Goal: Task Accomplishment & Management: Manage account settings

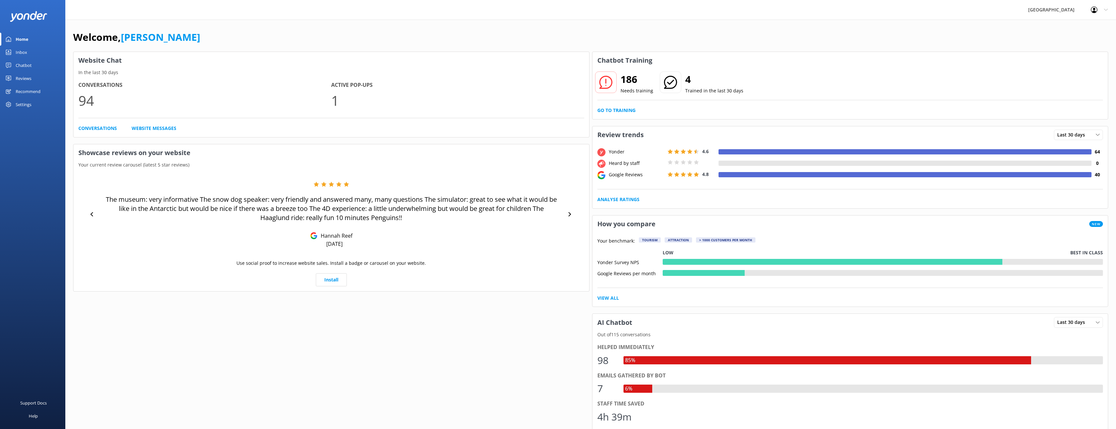
click at [36, 103] on div "Settings" at bounding box center [32, 104] width 65 height 13
click at [108, 69] on span "Manage Users" at bounding box center [95, 66] width 31 height 7
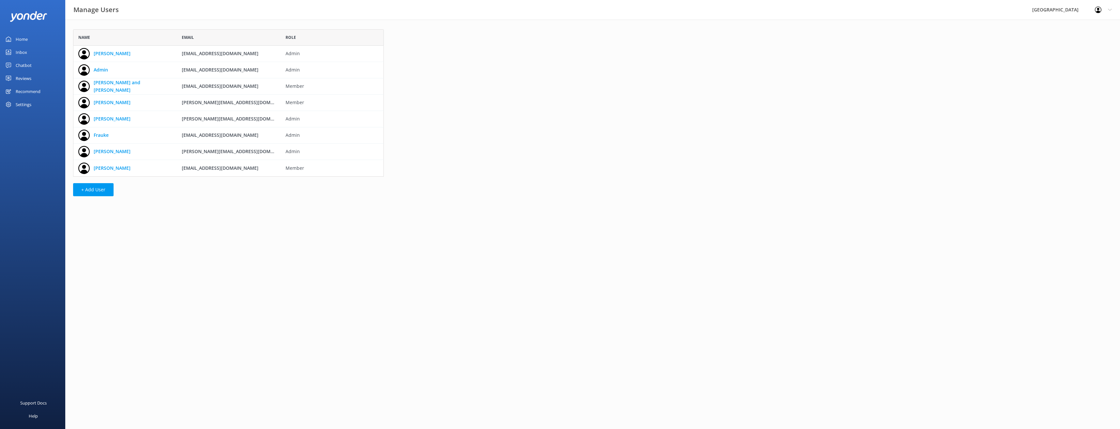
scroll to position [142, 306]
click at [291, 169] on span "Member" at bounding box center [333, 168] width 94 height 7
click at [106, 170] on link "[PERSON_NAME]" at bounding box center [112, 168] width 37 height 7
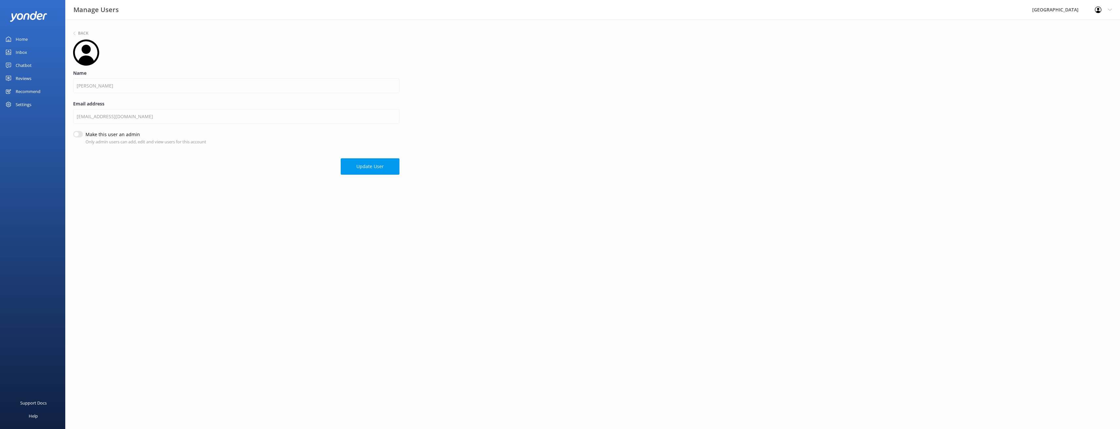
click at [78, 132] on input "Make this user an admin" at bounding box center [78, 134] width 10 height 7
checkbox input "true"
click at [370, 170] on button "Update User" at bounding box center [370, 166] width 59 height 16
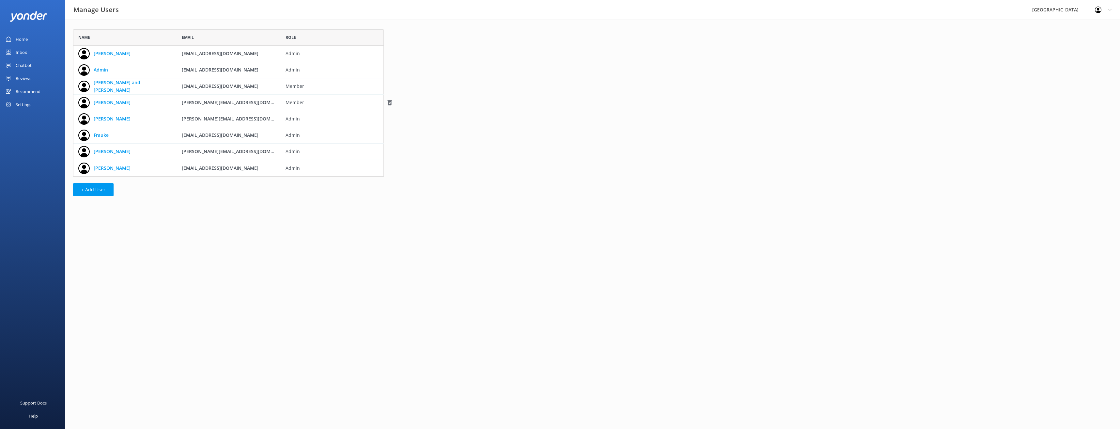
scroll to position [142, 306]
click at [32, 41] on link "Home" at bounding box center [32, 39] width 65 height 13
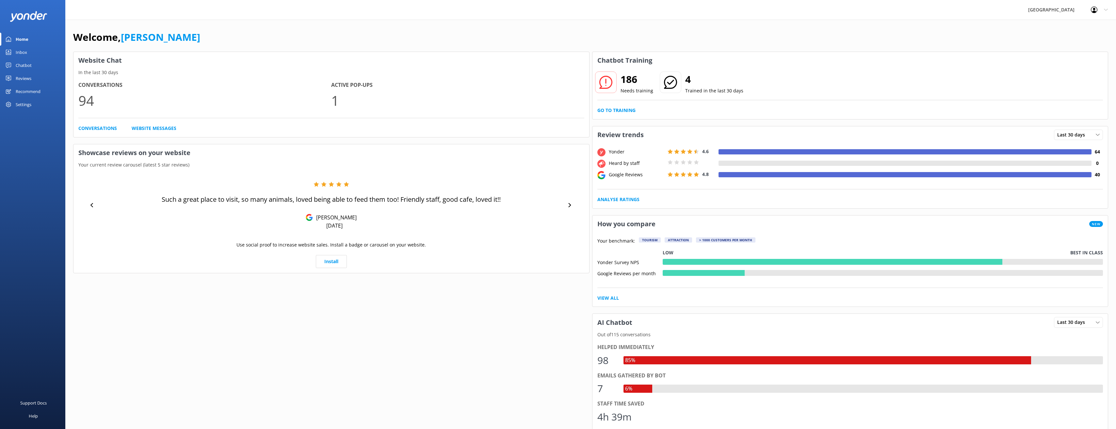
click at [1106, 8] on icon at bounding box center [1105, 10] width 4 height 4
click at [1089, 42] on link "Logout" at bounding box center [1083, 44] width 65 height 16
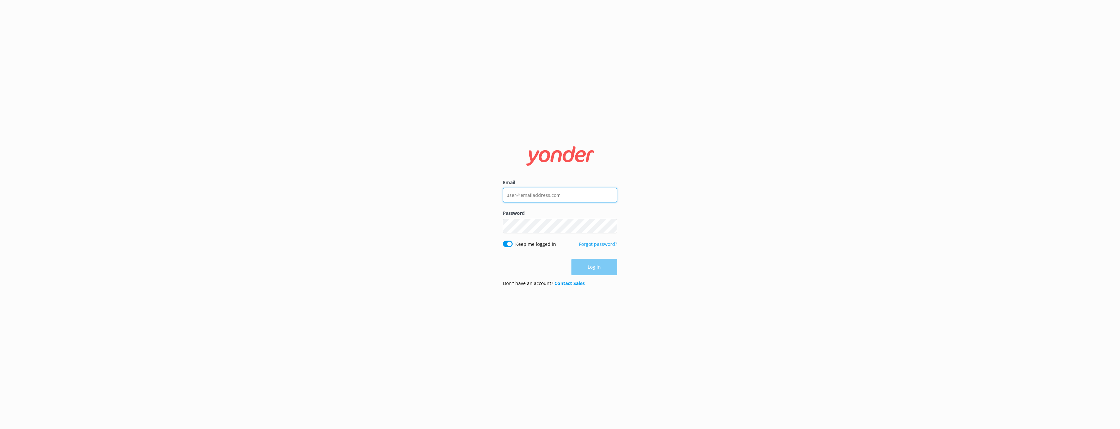
type input "[PERSON_NAME][EMAIL_ADDRESS][DOMAIN_NAME]"
click at [600, 268] on button "Log in" at bounding box center [595, 267] width 46 height 16
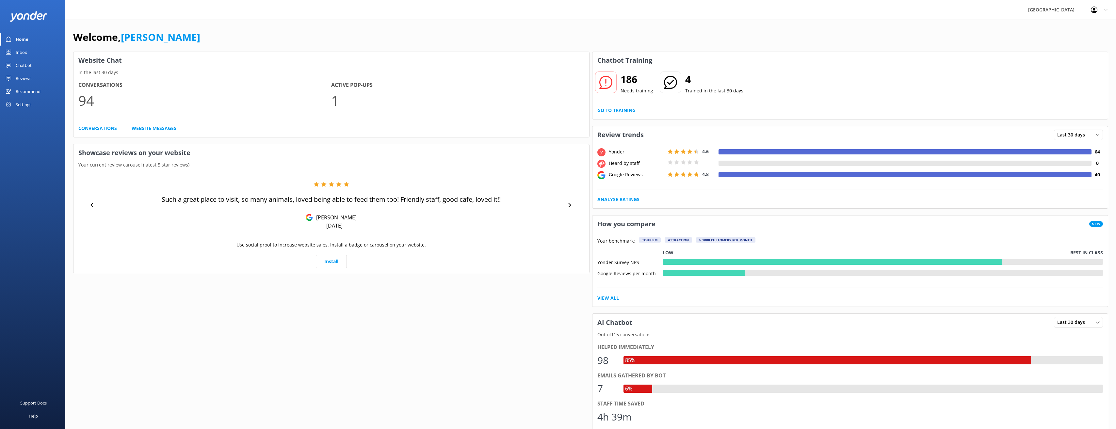
click at [32, 78] on link "Reviews" at bounding box center [32, 78] width 65 height 13
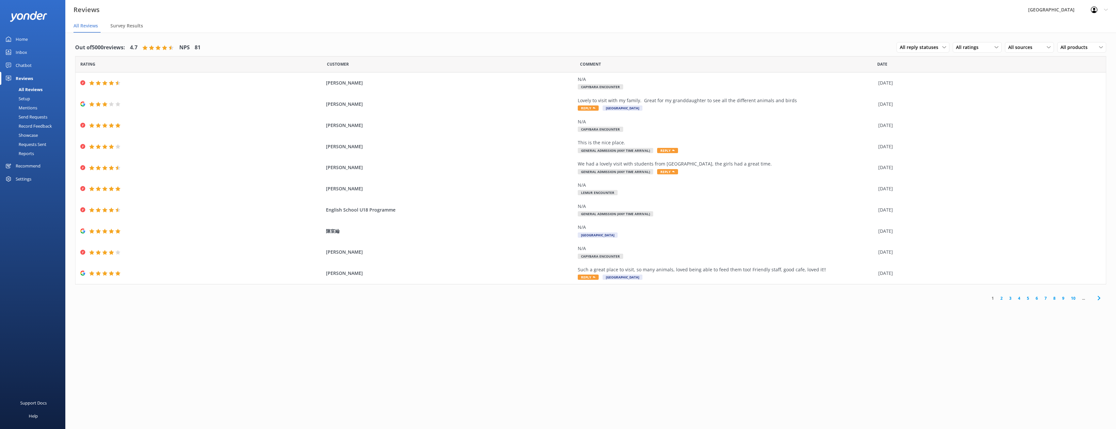
click at [30, 99] on link "Setup" at bounding box center [34, 98] width 61 height 9
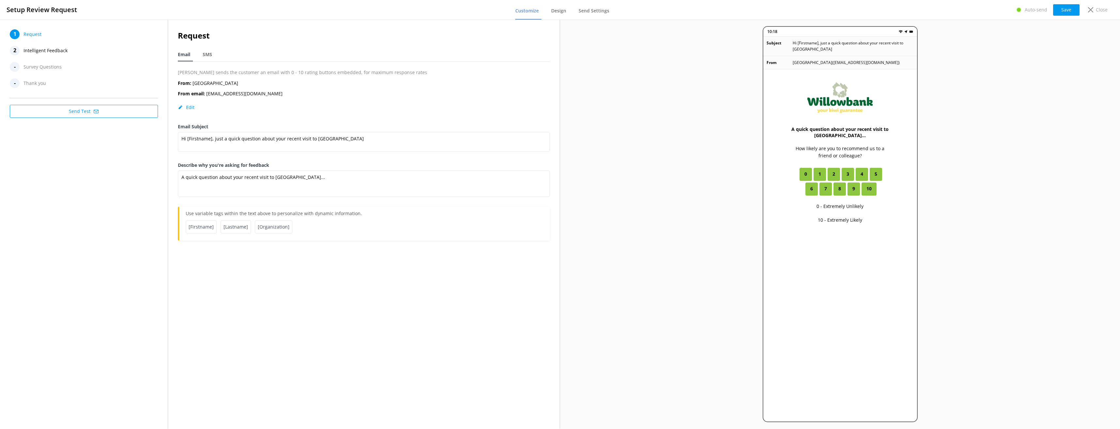
click at [57, 53] on span "Intelligent Feedback" at bounding box center [46, 51] width 44 height 10
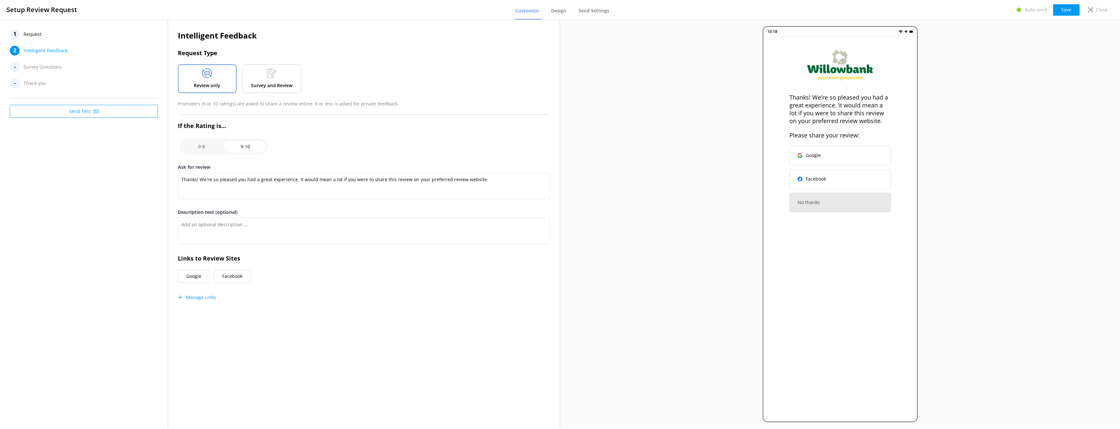
click at [57, 65] on span "Survey Questions" at bounding box center [43, 67] width 38 height 10
click at [1100, 9] on p "Close" at bounding box center [1102, 9] width 12 height 7
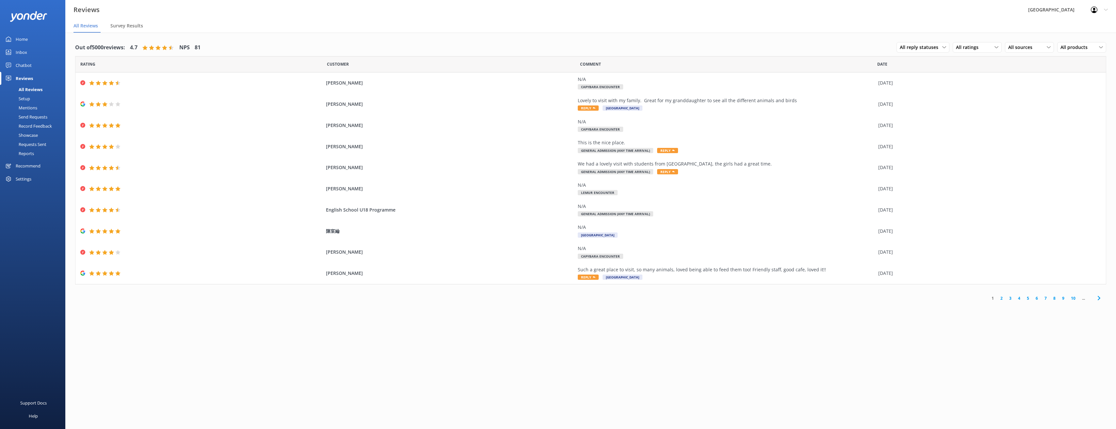
click at [37, 109] on div "Mentions" at bounding box center [20, 107] width 33 height 9
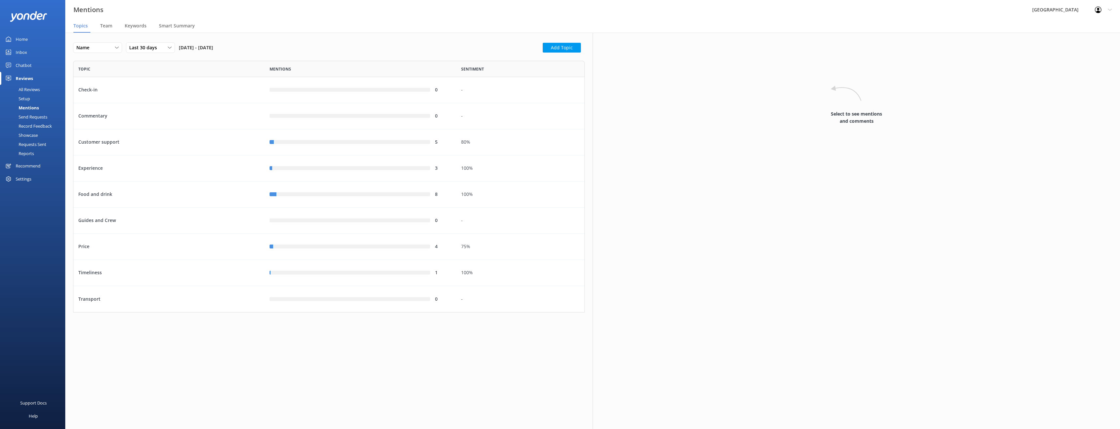
scroll to position [247, 507]
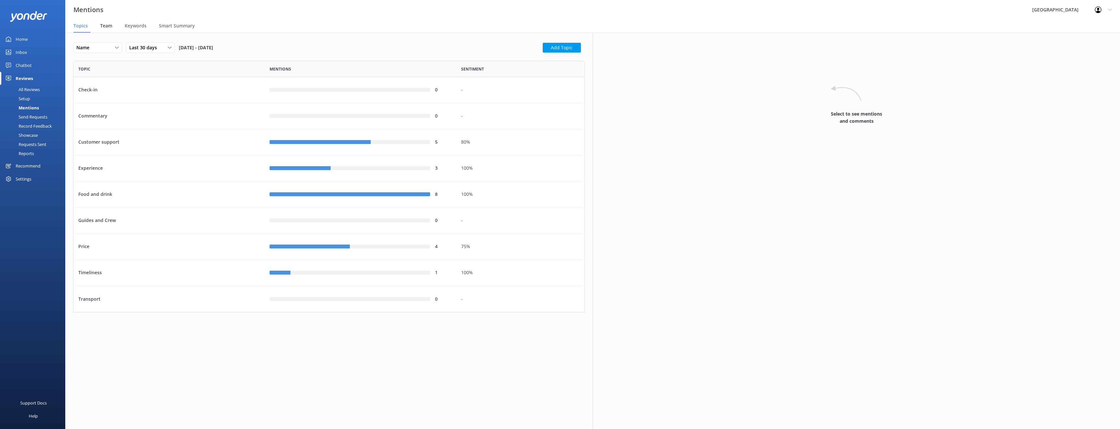
click at [106, 28] on span "Team" at bounding box center [106, 26] width 12 height 7
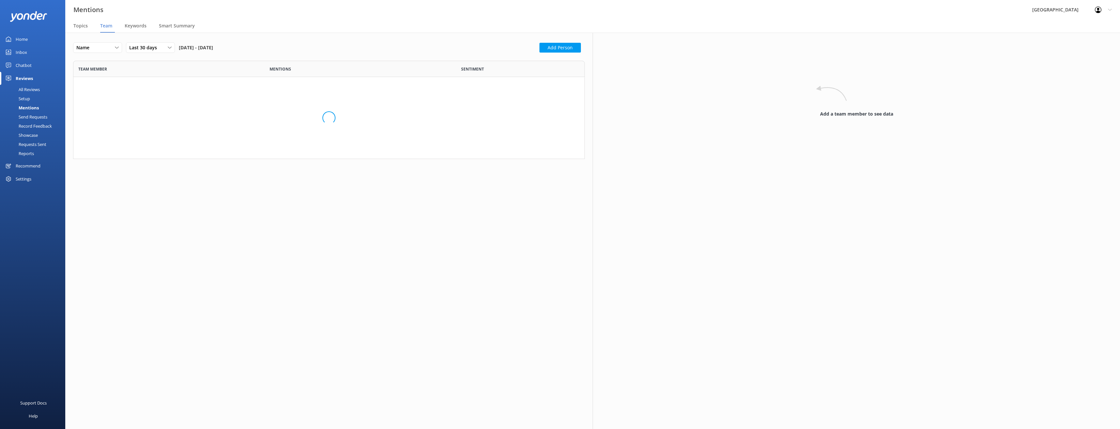
scroll to position [325, 507]
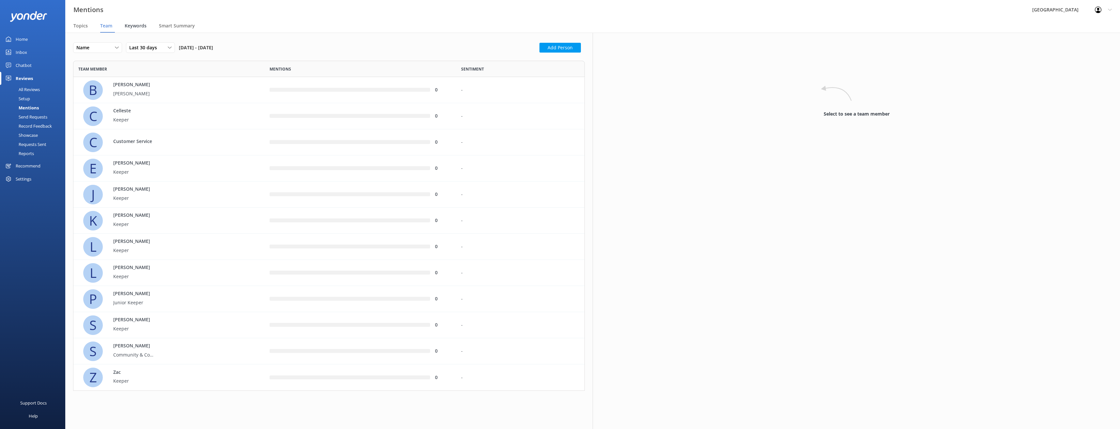
click at [133, 27] on span "Keywords" at bounding box center [136, 26] width 22 height 7
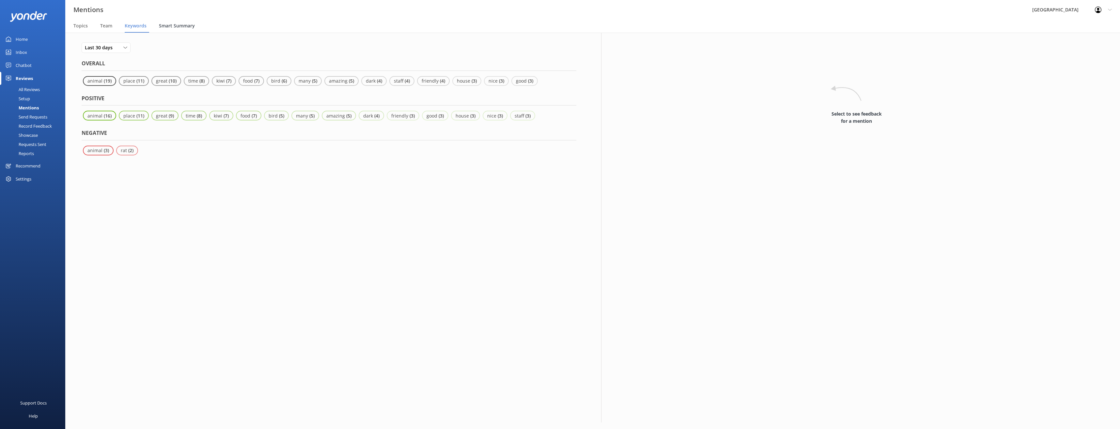
click at [171, 27] on span "Smart Summary" at bounding box center [177, 26] width 36 height 7
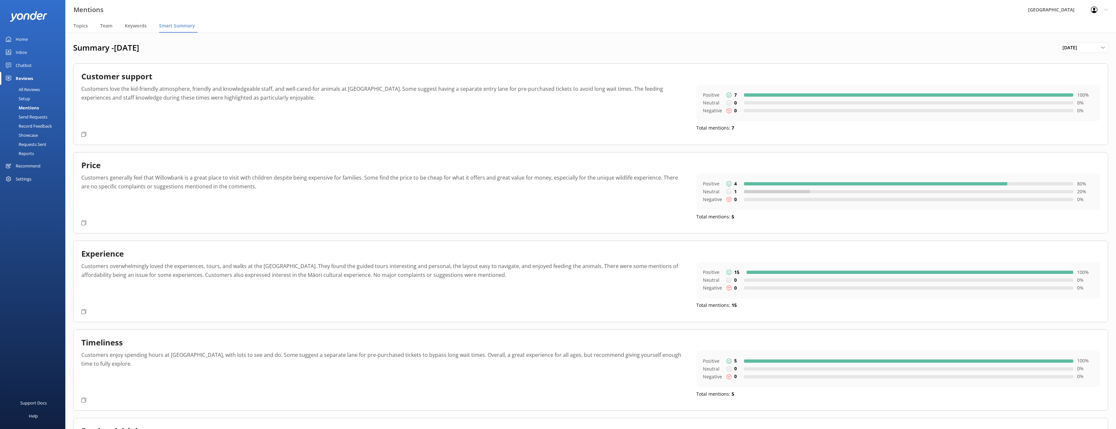
click at [29, 118] on div "Send Requests" at bounding box center [25, 116] width 43 height 9
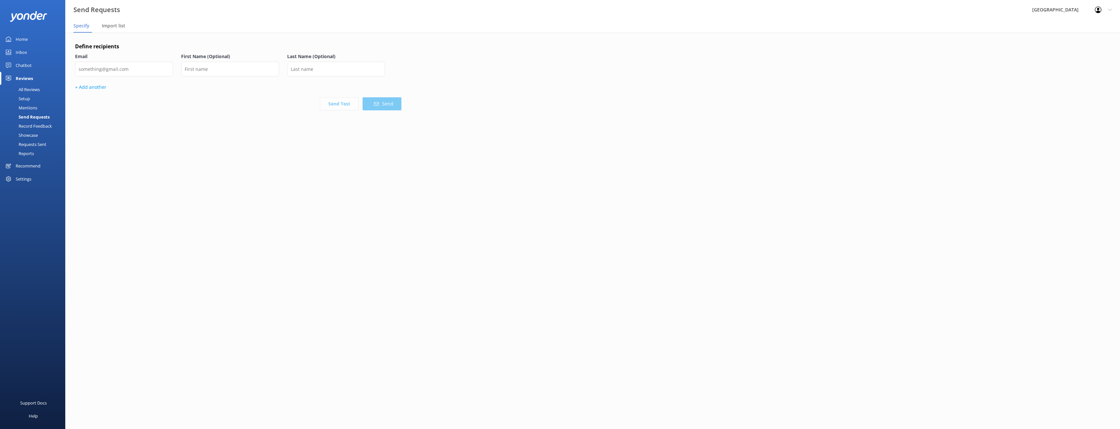
click at [29, 124] on div "Record Feedback" at bounding box center [28, 125] width 48 height 9
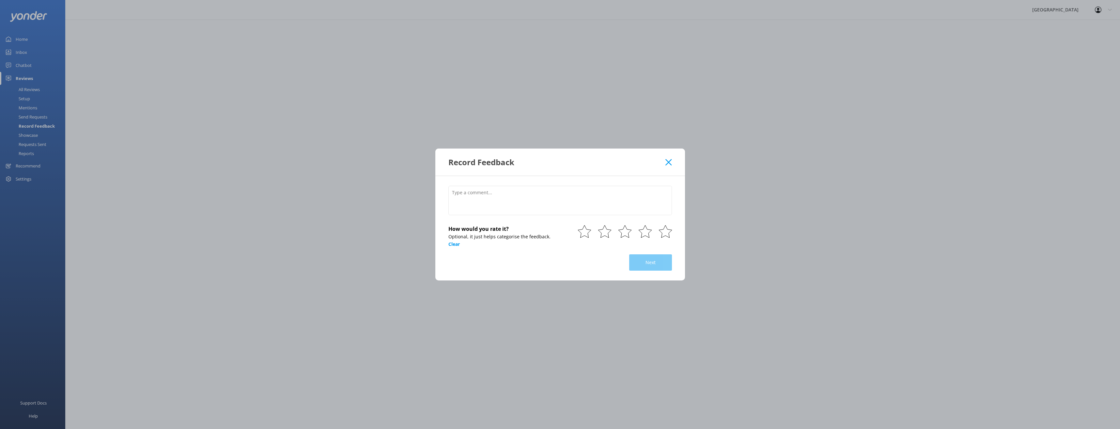
click at [31, 134] on div "Record Feedback How would you rate it? Optional, it just helps categorise the f…" at bounding box center [560, 214] width 1120 height 429
click at [670, 165] on icon at bounding box center [669, 162] width 6 height 7
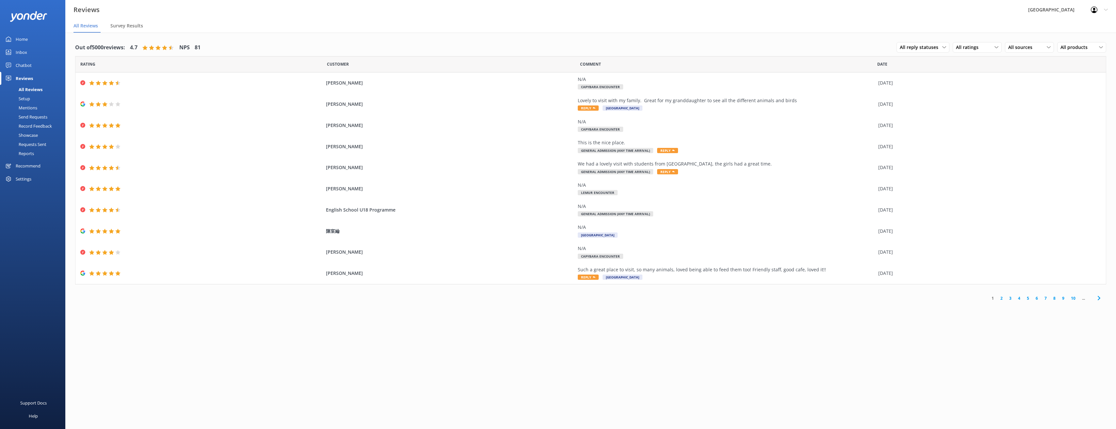
click at [28, 134] on div "Showcase" at bounding box center [21, 135] width 34 height 9
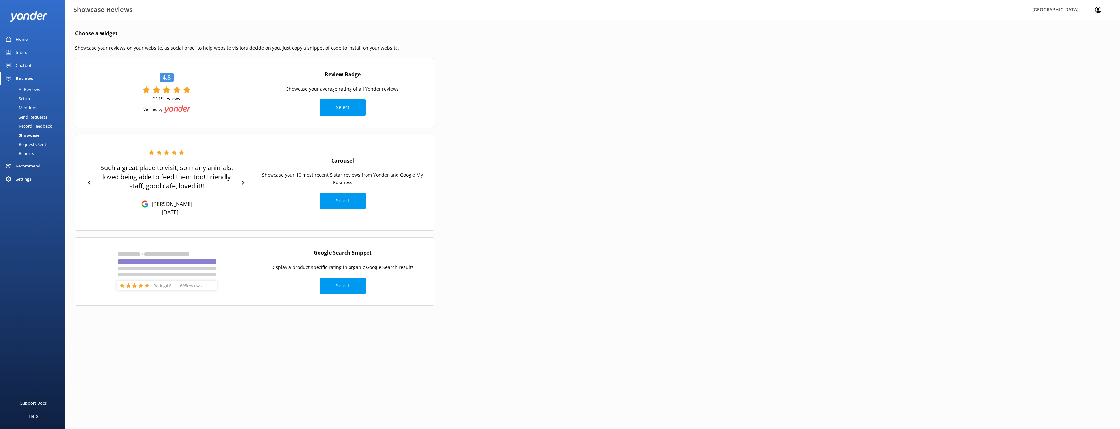
click at [27, 149] on div "Requests Sent" at bounding box center [25, 144] width 42 height 9
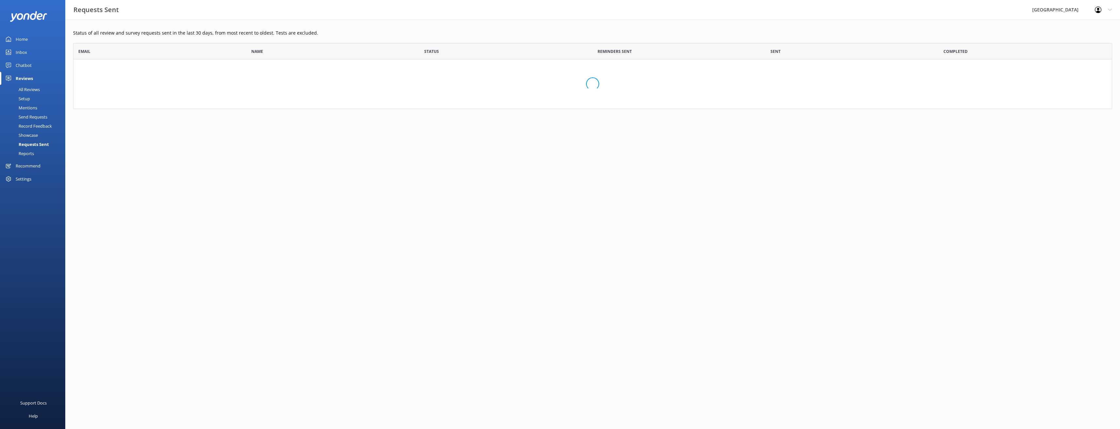
scroll to position [175, 1035]
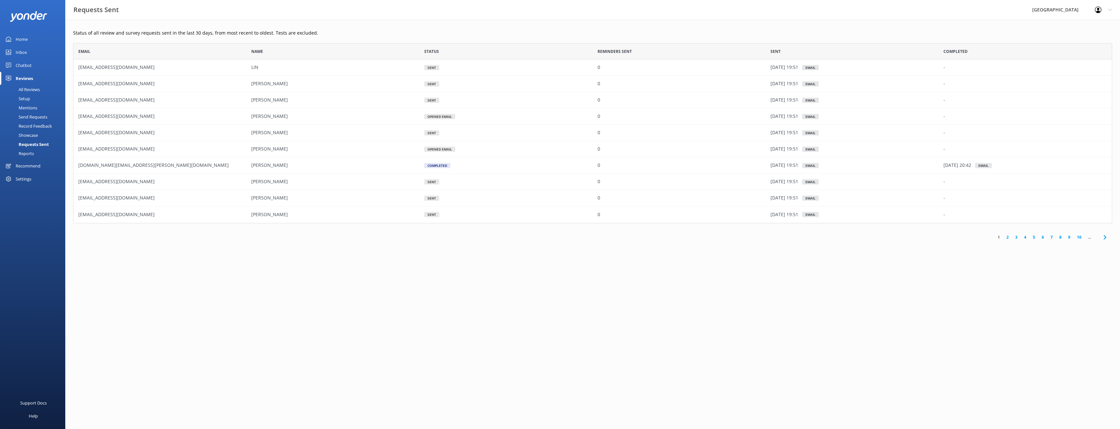
click at [28, 153] on div "Reports" at bounding box center [19, 153] width 30 height 9
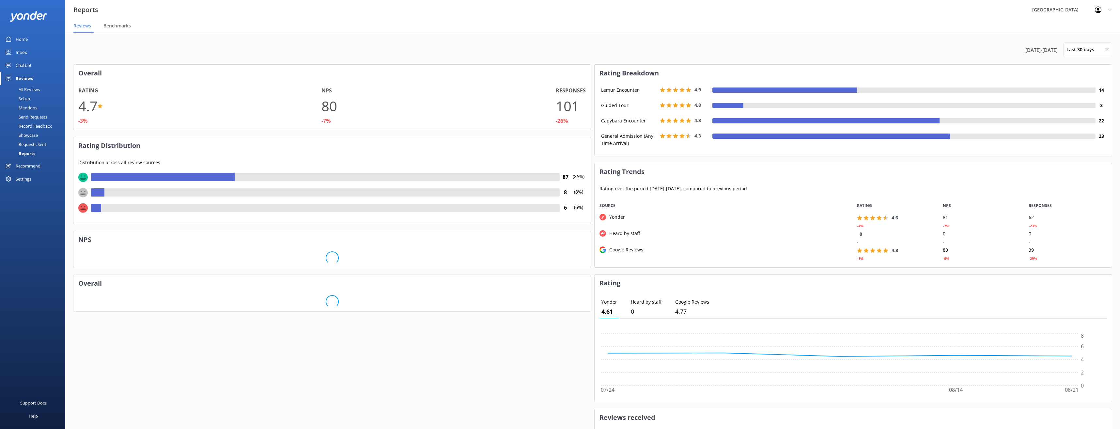
scroll to position [65, 510]
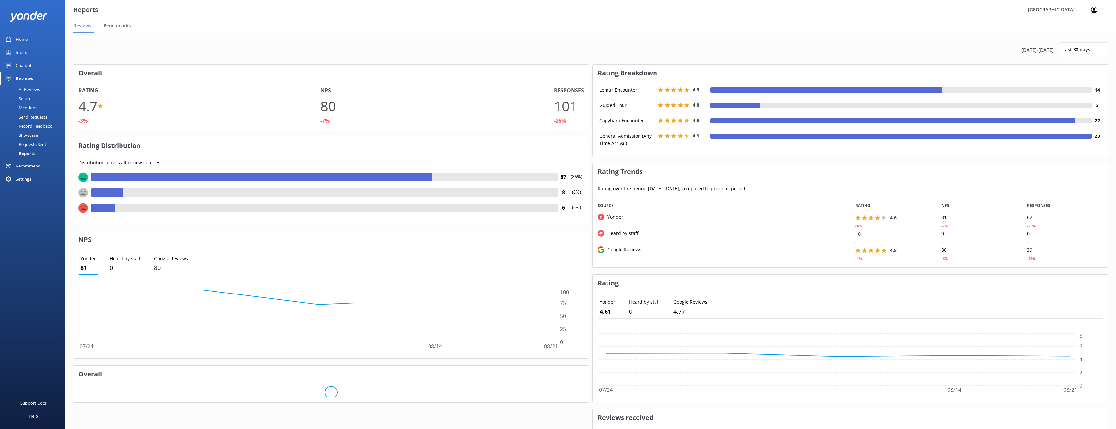
click at [29, 143] on div "Requests Sent" at bounding box center [25, 144] width 42 height 9
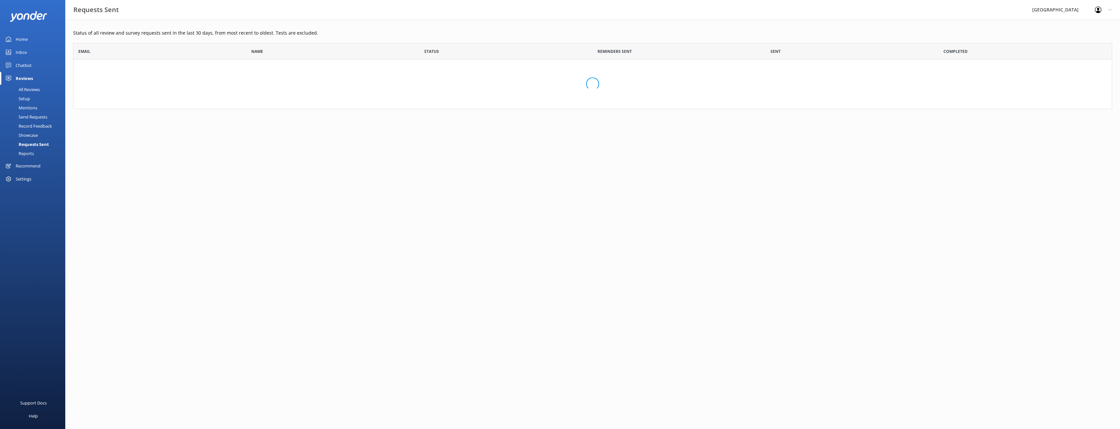
scroll to position [175, 1035]
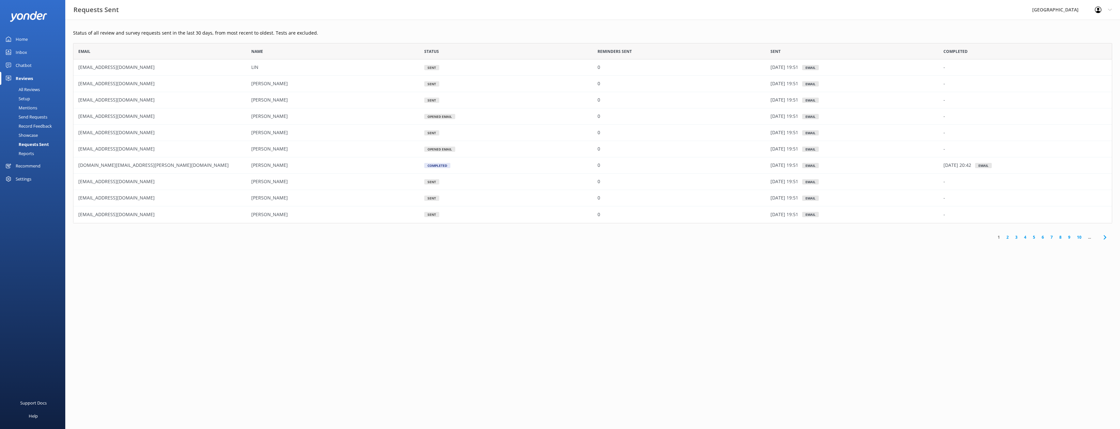
click at [29, 157] on div "Reports" at bounding box center [19, 153] width 30 height 9
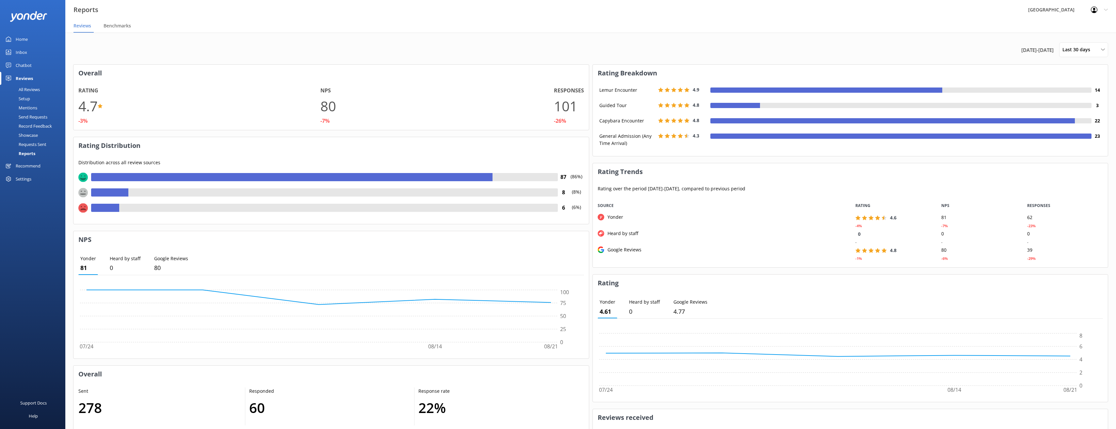
click at [27, 67] on div "Chatbot" at bounding box center [24, 65] width 16 height 13
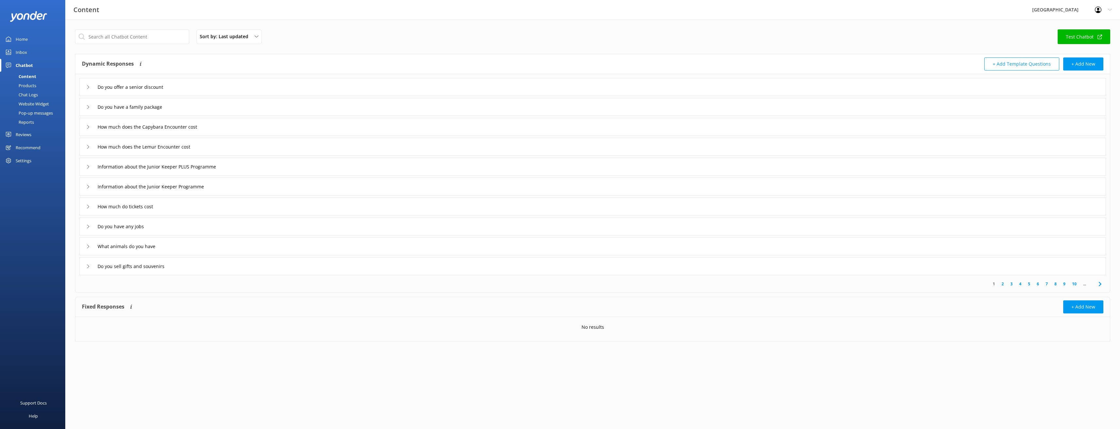
click at [29, 91] on div "Chat Logs" at bounding box center [21, 94] width 34 height 9
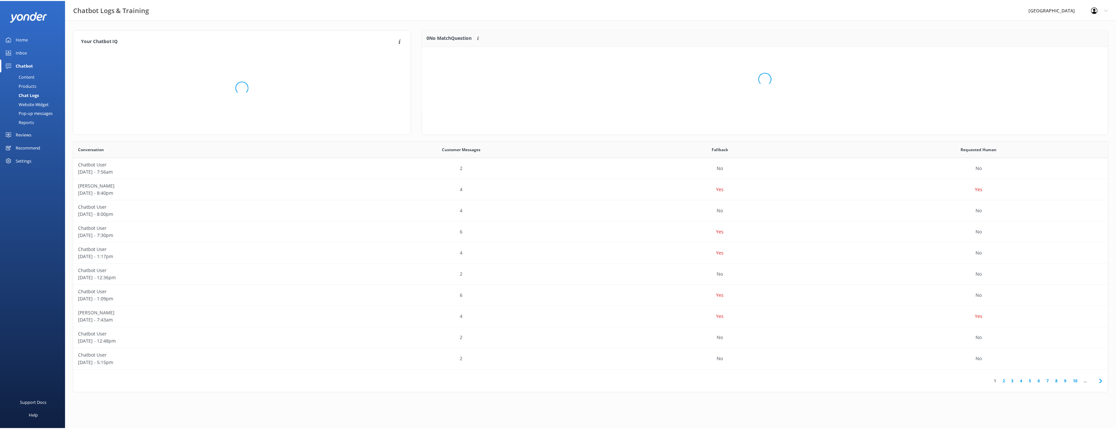
scroll to position [77, 684]
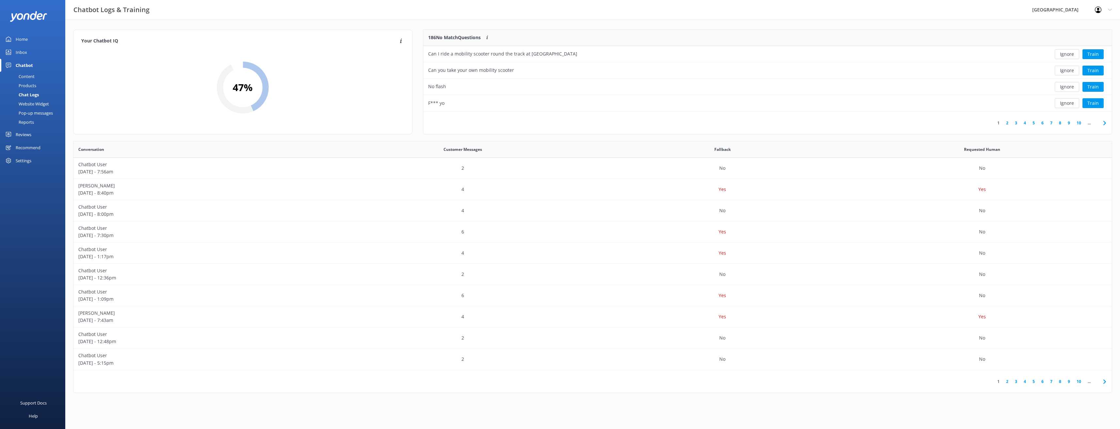
click at [32, 124] on div "Reports" at bounding box center [19, 122] width 30 height 9
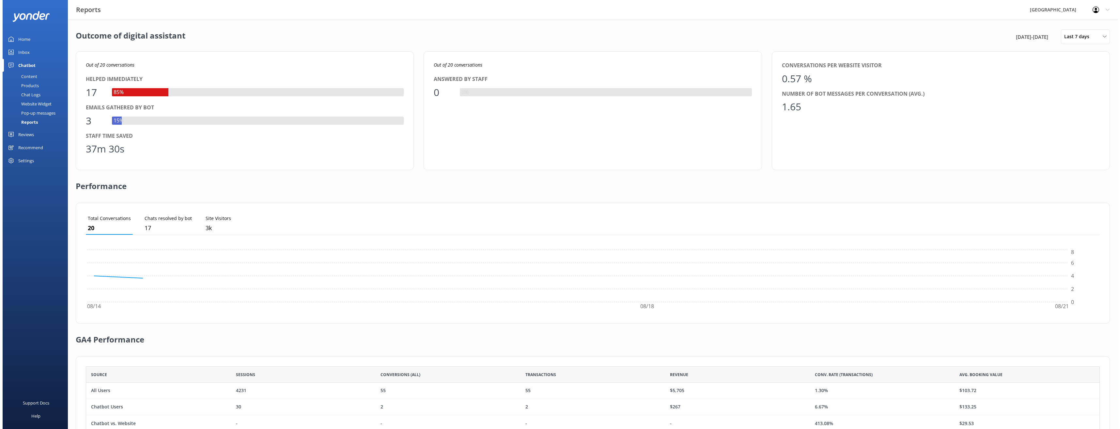
scroll to position [61, 1009]
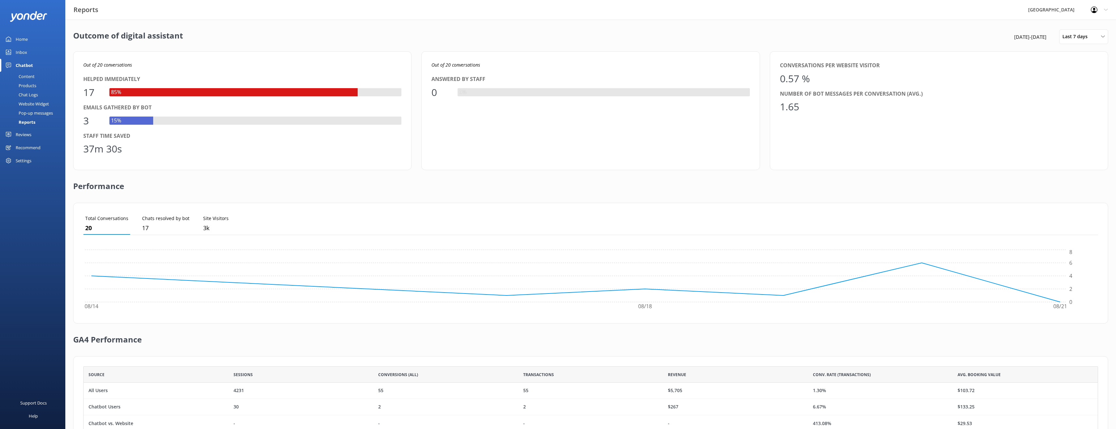
click at [36, 148] on div "Recommend" at bounding box center [28, 147] width 25 height 13
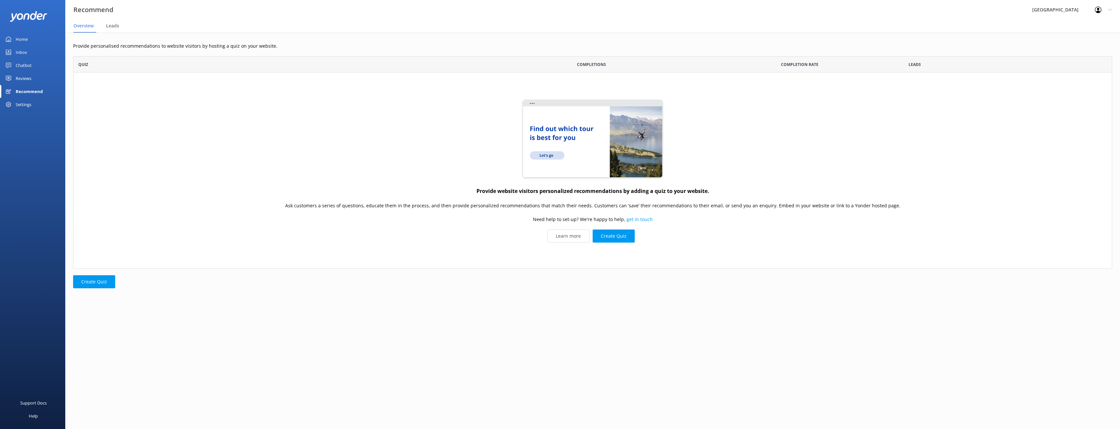
click at [26, 78] on div "Reviews" at bounding box center [24, 78] width 16 height 13
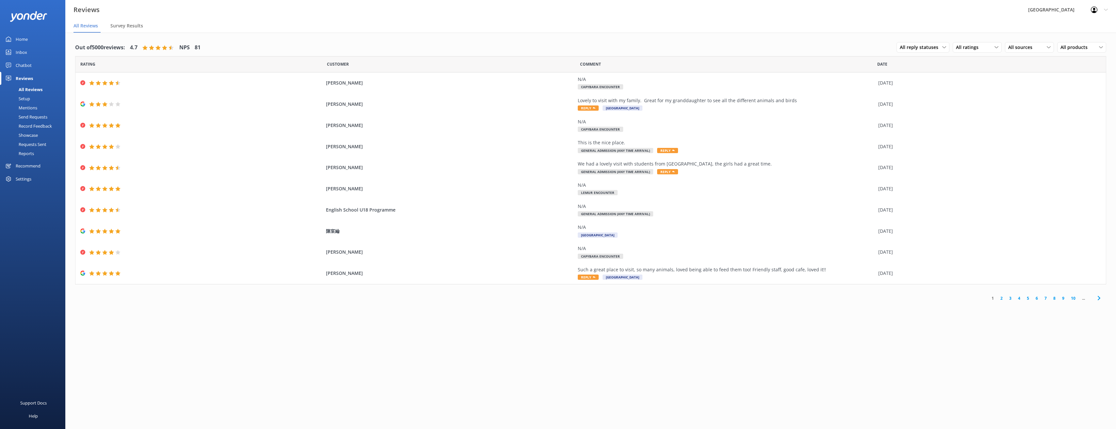
click at [25, 181] on div "Settings" at bounding box center [24, 178] width 16 height 13
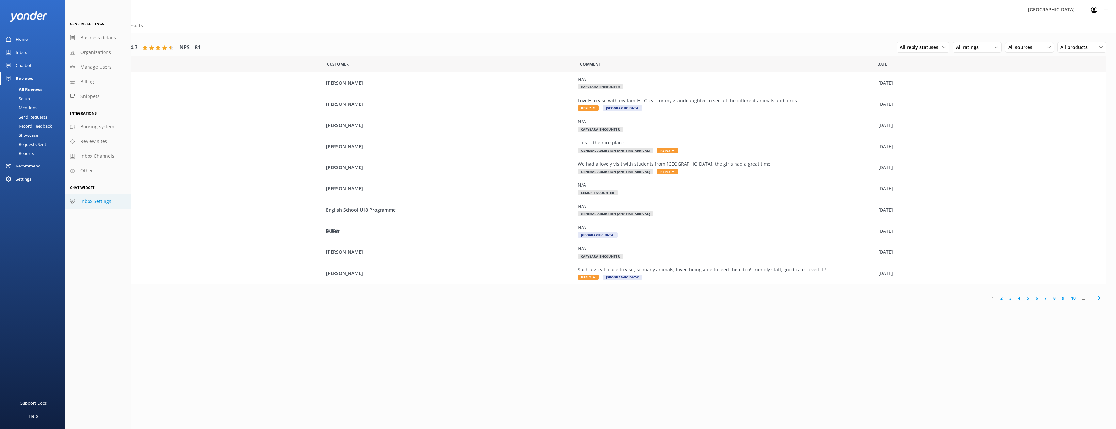
click at [86, 201] on span "Inbox Settings" at bounding box center [95, 201] width 31 height 7
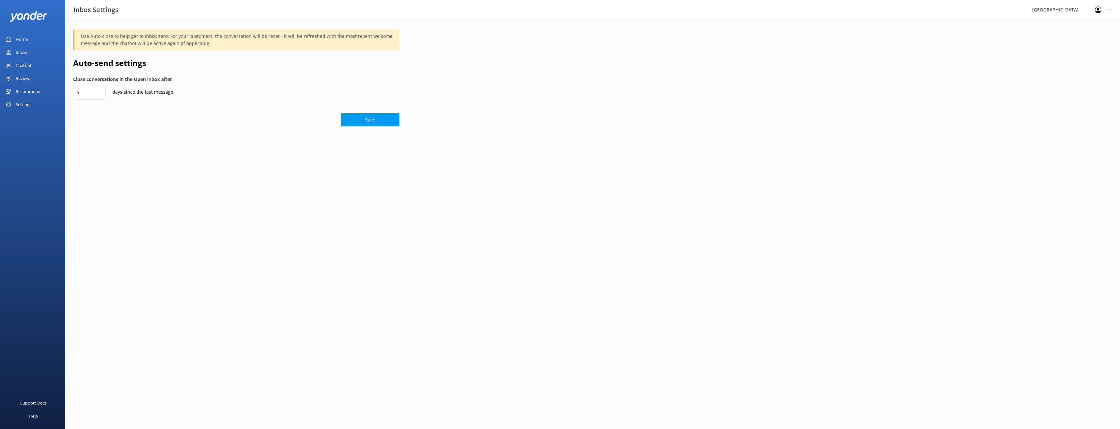
click at [22, 35] on div "Home" at bounding box center [22, 39] width 12 height 13
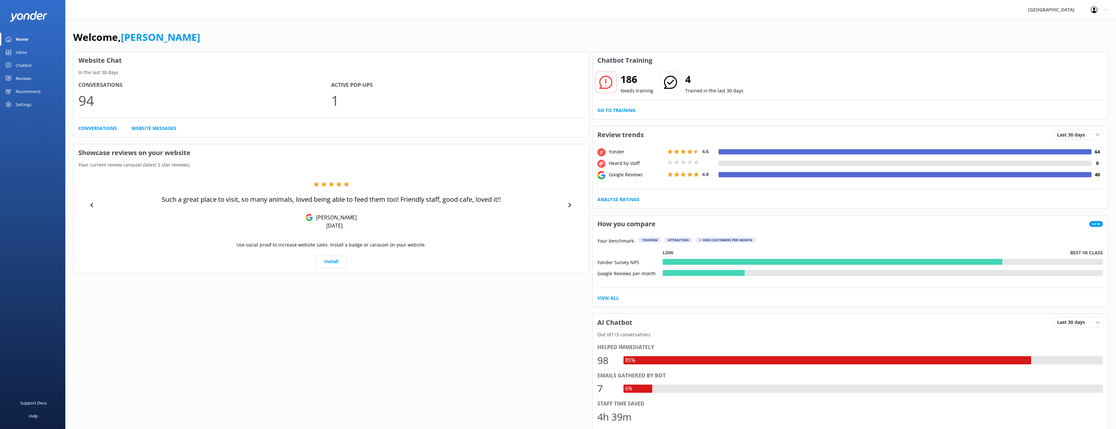
click at [24, 50] on div "Inbox" at bounding box center [21, 52] width 11 height 13
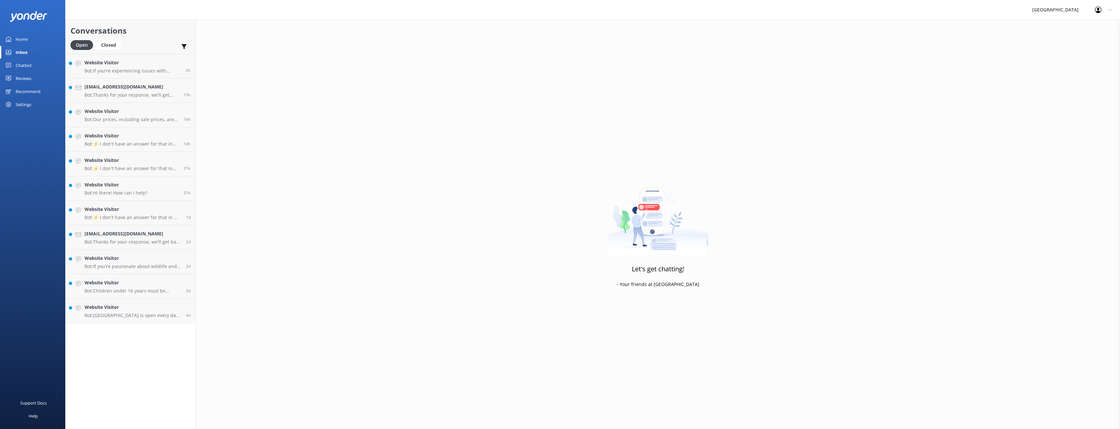
click at [31, 64] on div "Chatbot" at bounding box center [24, 65] width 16 height 13
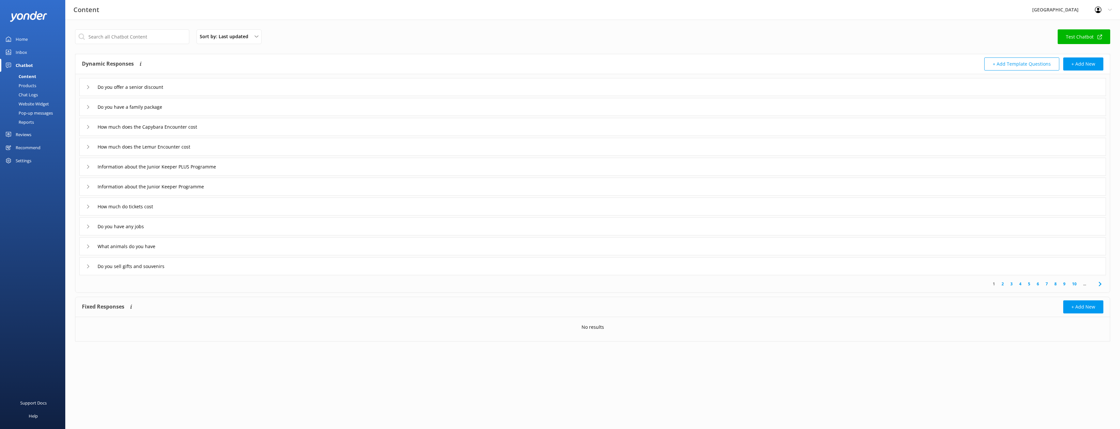
click at [34, 130] on link "Reviews" at bounding box center [32, 134] width 65 height 13
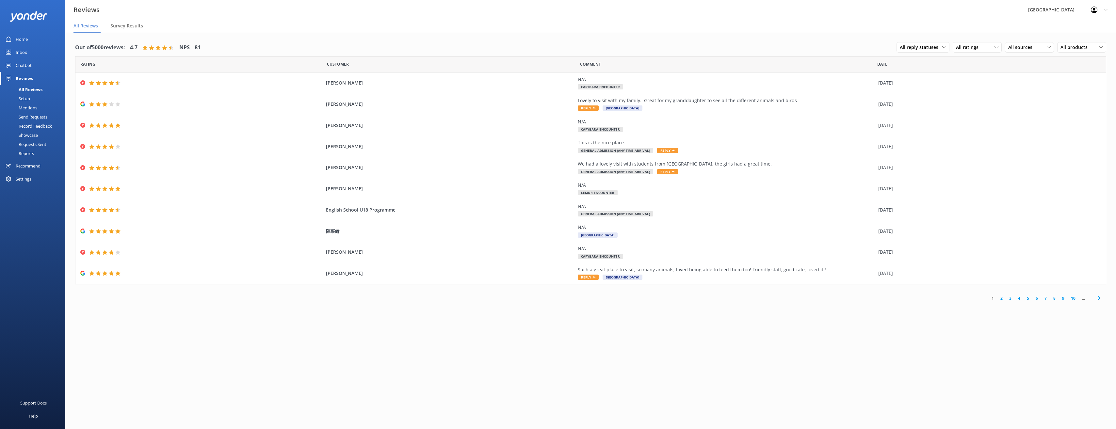
click at [32, 102] on link "Setup" at bounding box center [34, 98] width 61 height 9
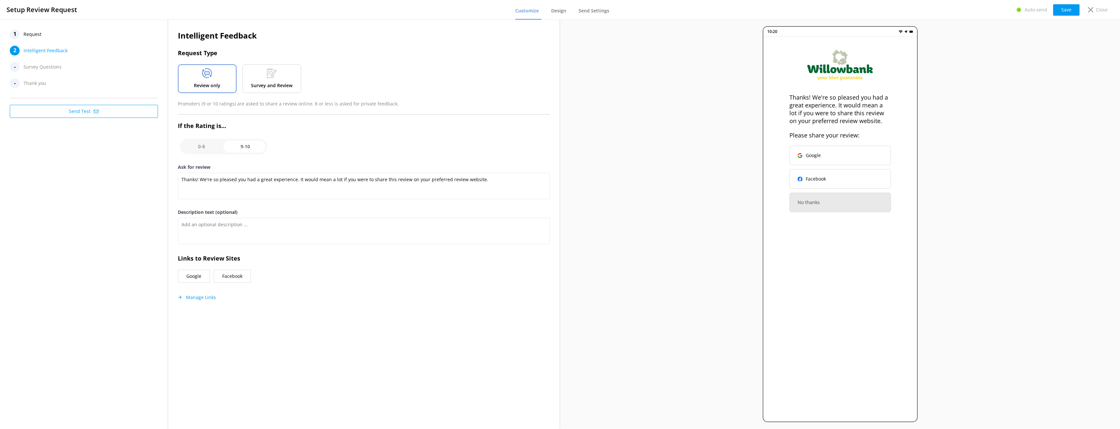
click at [286, 80] on div "Survey and Review" at bounding box center [272, 78] width 59 height 29
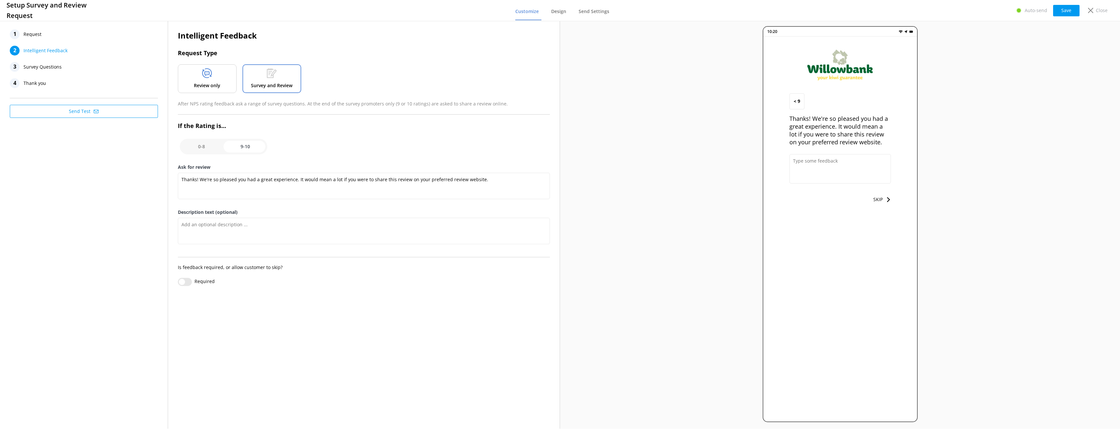
click at [215, 84] on p "Review only" at bounding box center [207, 85] width 26 height 7
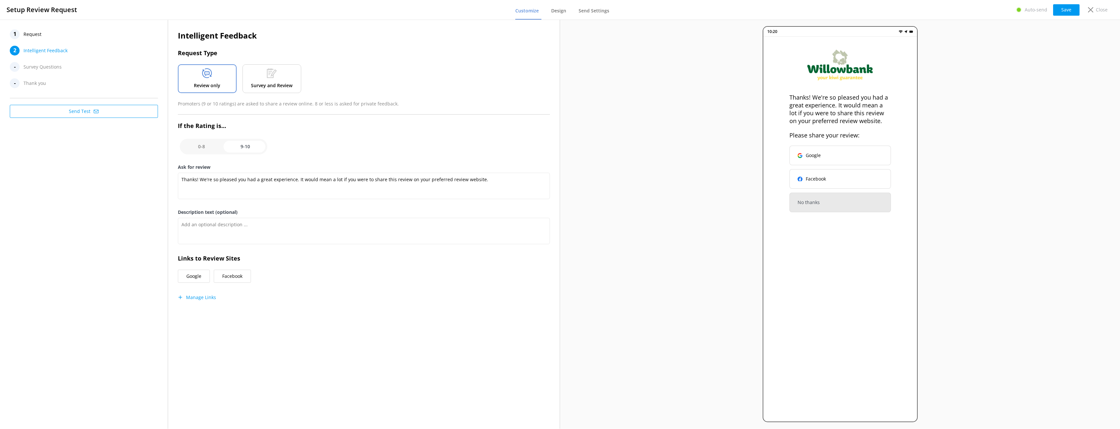
click at [38, 34] on span "Request" at bounding box center [33, 34] width 18 height 10
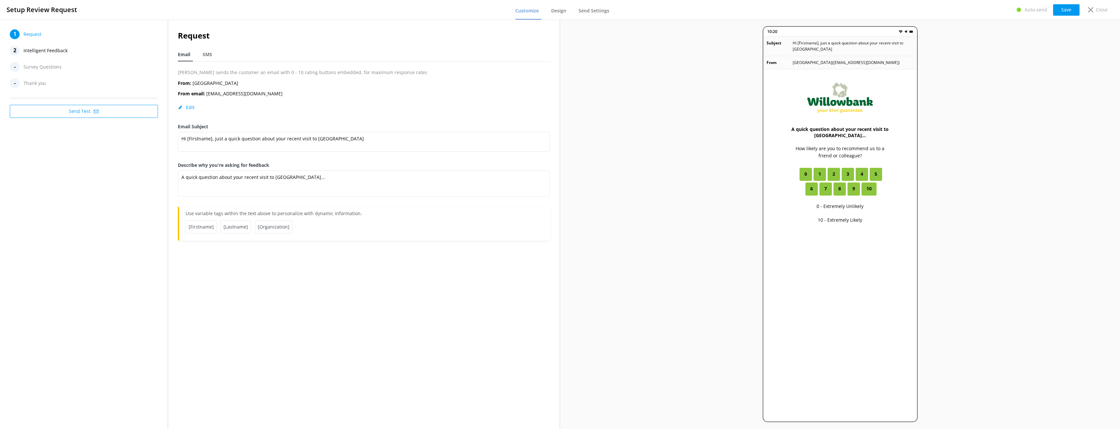
click at [193, 105] on button "Edit" at bounding box center [186, 107] width 17 height 7
select select "Pacific/[GEOGRAPHIC_DATA]"
click at [1102, 12] on p "Close" at bounding box center [1102, 9] width 12 height 7
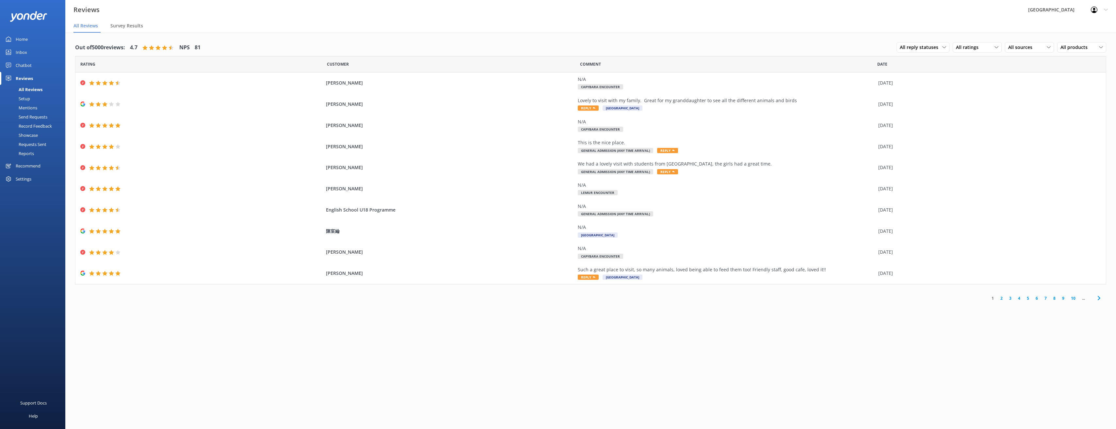
click at [40, 182] on div "Settings" at bounding box center [32, 178] width 65 height 13
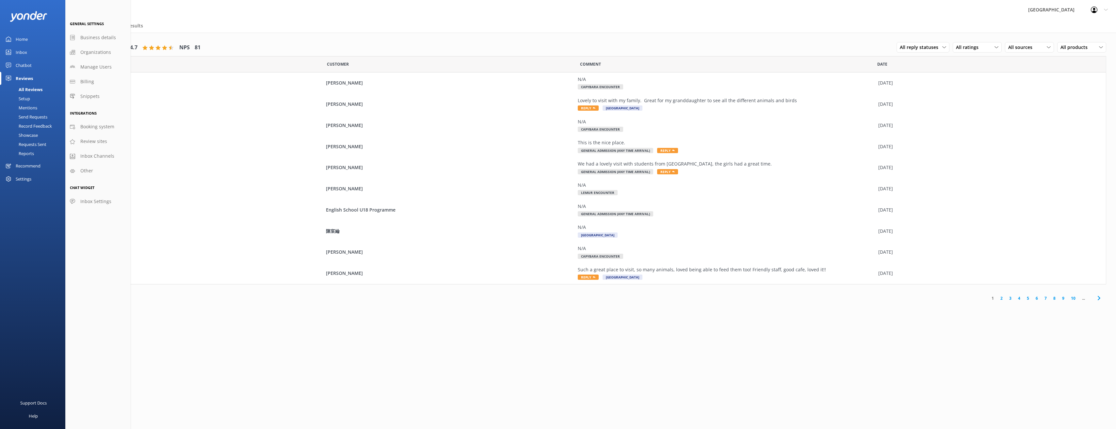
click at [34, 165] on div "Recommend" at bounding box center [28, 165] width 25 height 13
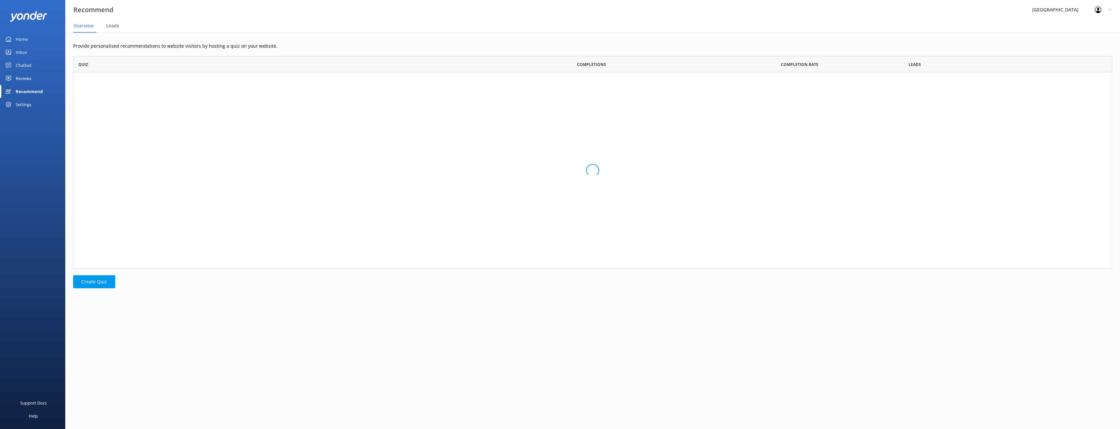
scroll to position [208, 1035]
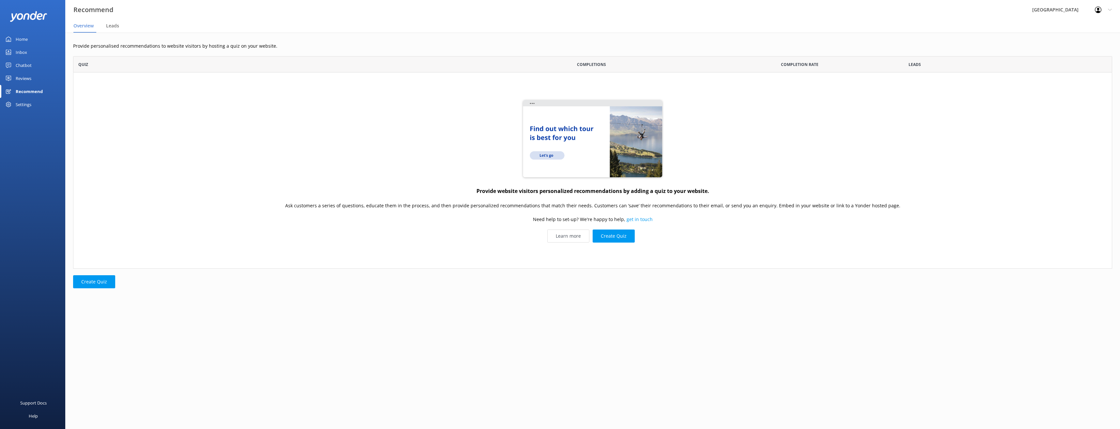
click at [21, 106] on div "Settings" at bounding box center [24, 104] width 16 height 13
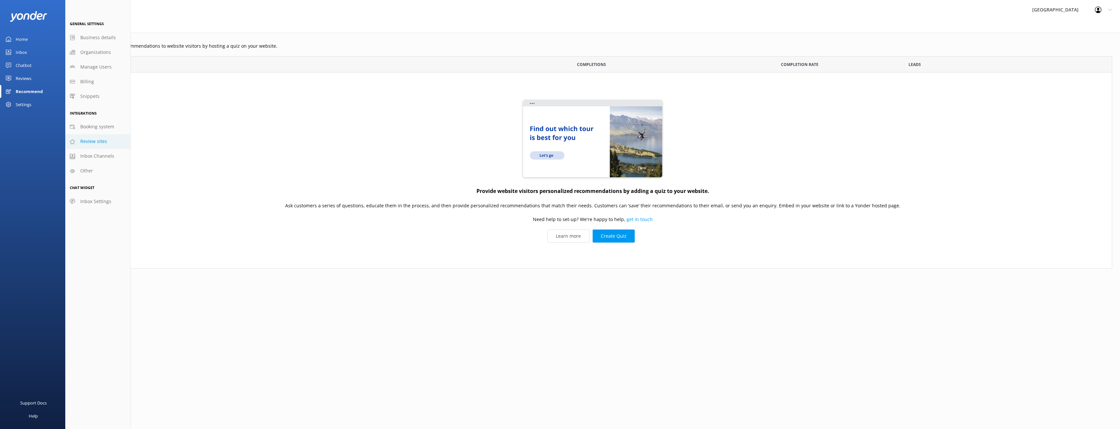
click at [93, 143] on span "Review sites" at bounding box center [93, 141] width 27 height 7
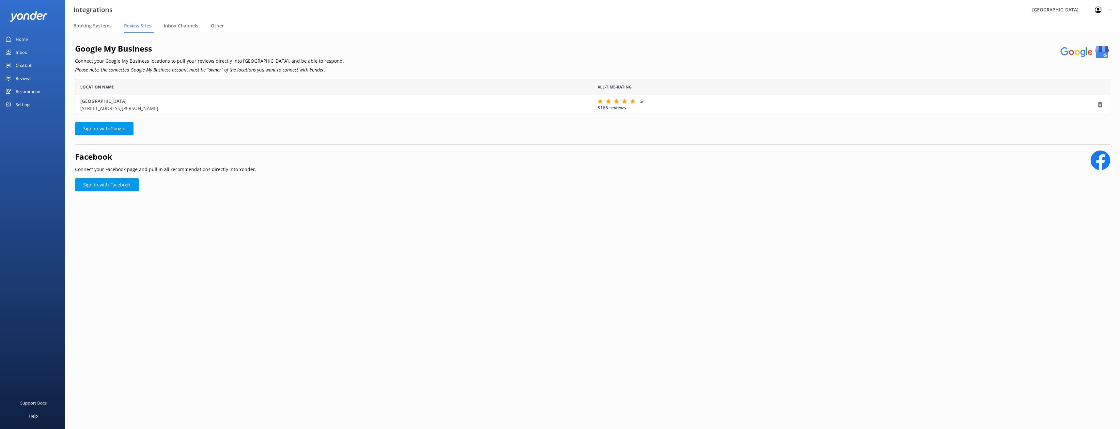
scroll to position [31, 1031]
click at [177, 27] on span "Inbox Channels" at bounding box center [181, 26] width 35 height 7
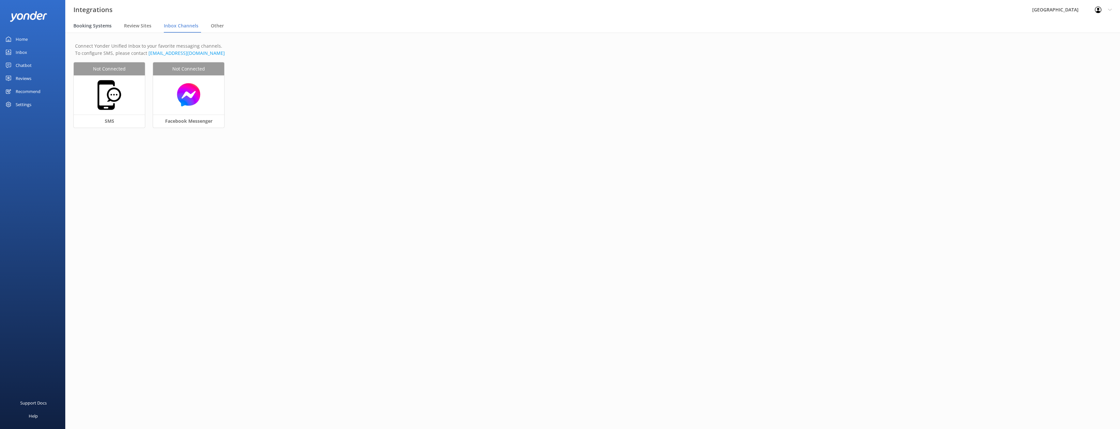
click at [102, 28] on span "Booking Systems" at bounding box center [92, 26] width 38 height 7
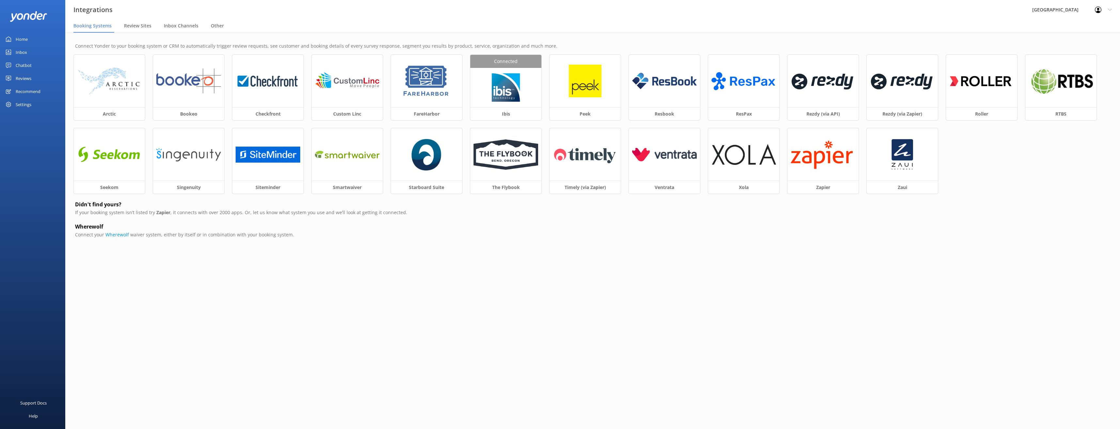
click at [33, 103] on div "Settings" at bounding box center [32, 104] width 65 height 13
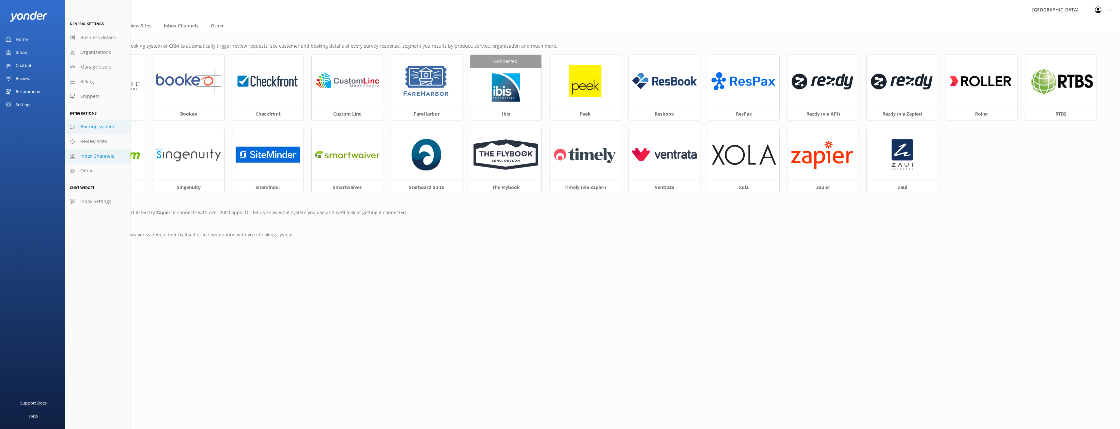
click at [99, 160] on link "Inbox Channels" at bounding box center [97, 156] width 65 height 15
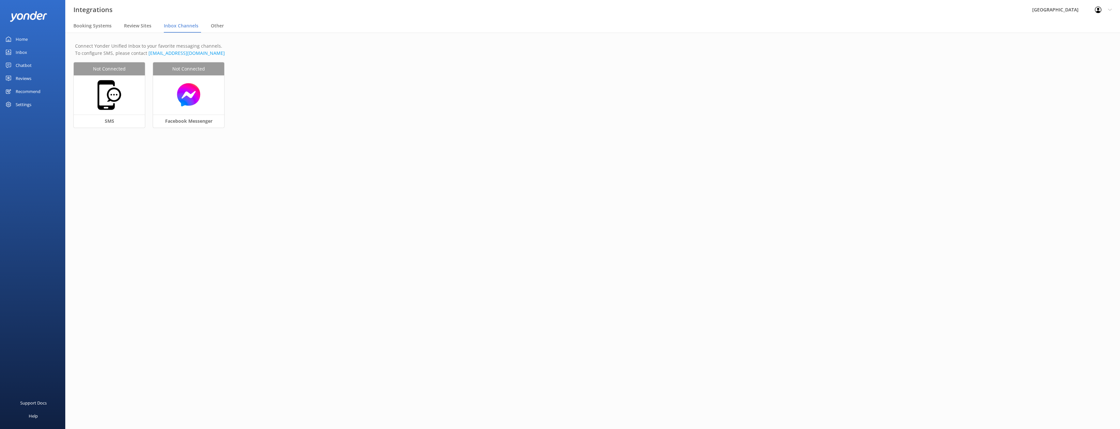
click at [34, 107] on div "Settings" at bounding box center [32, 104] width 65 height 13
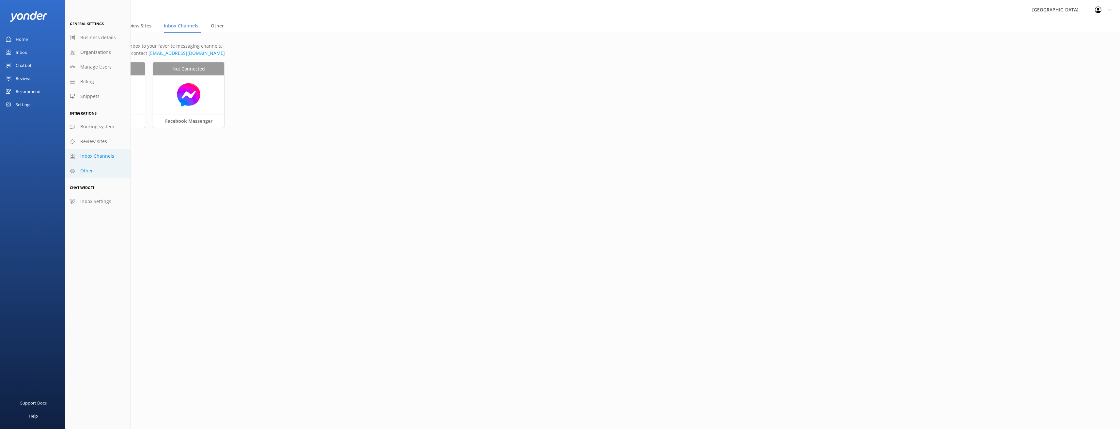
click at [87, 173] on span "Other" at bounding box center [86, 170] width 13 height 7
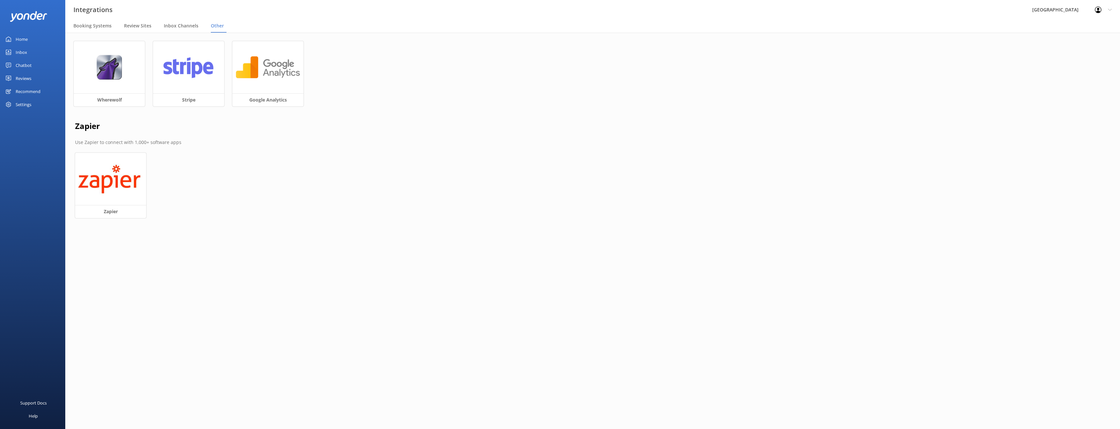
click at [28, 103] on div "Settings" at bounding box center [24, 104] width 16 height 13
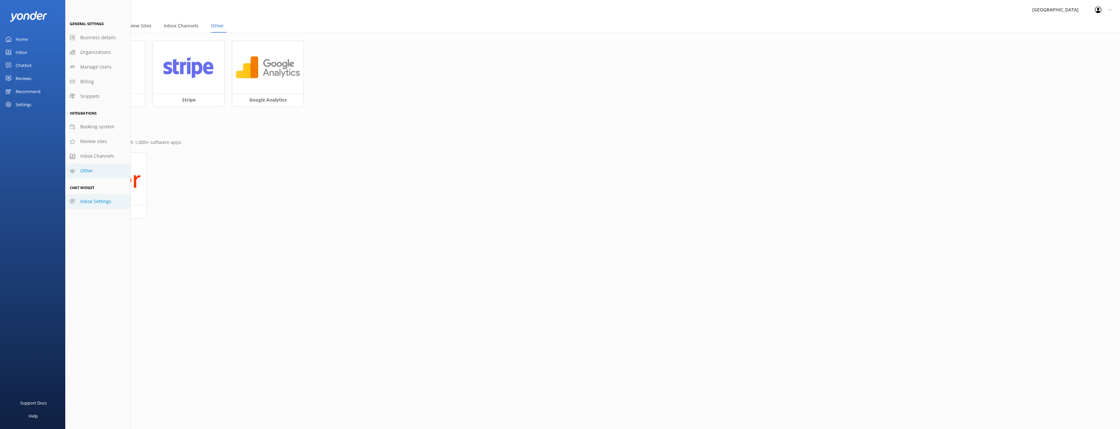
click at [101, 205] on span "Inbox Settings" at bounding box center [95, 201] width 31 height 7
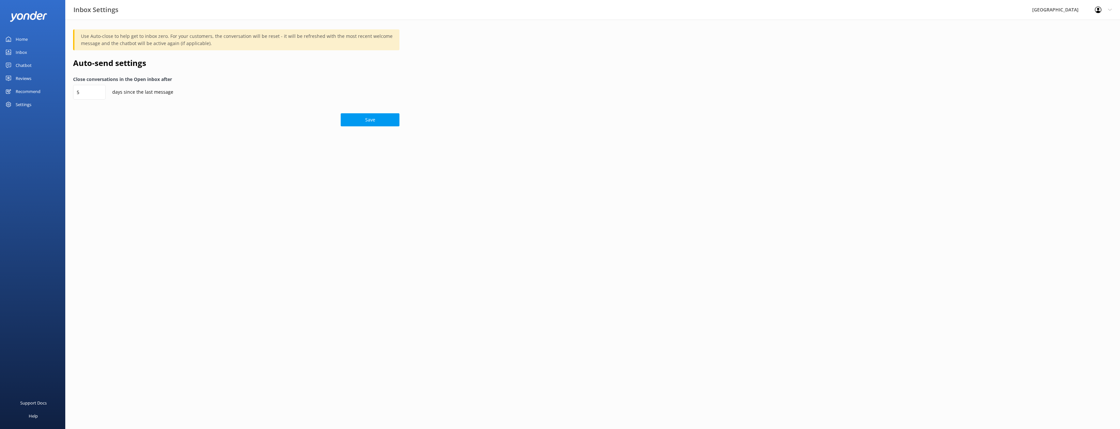
click at [37, 103] on div "Settings" at bounding box center [32, 104] width 65 height 13
click at [34, 88] on div "Recommend" at bounding box center [28, 91] width 25 height 13
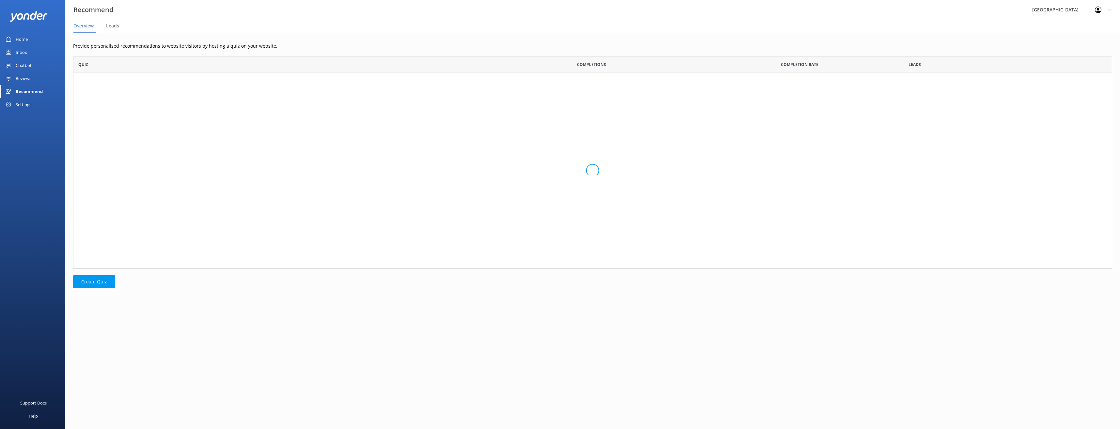
scroll to position [208, 1035]
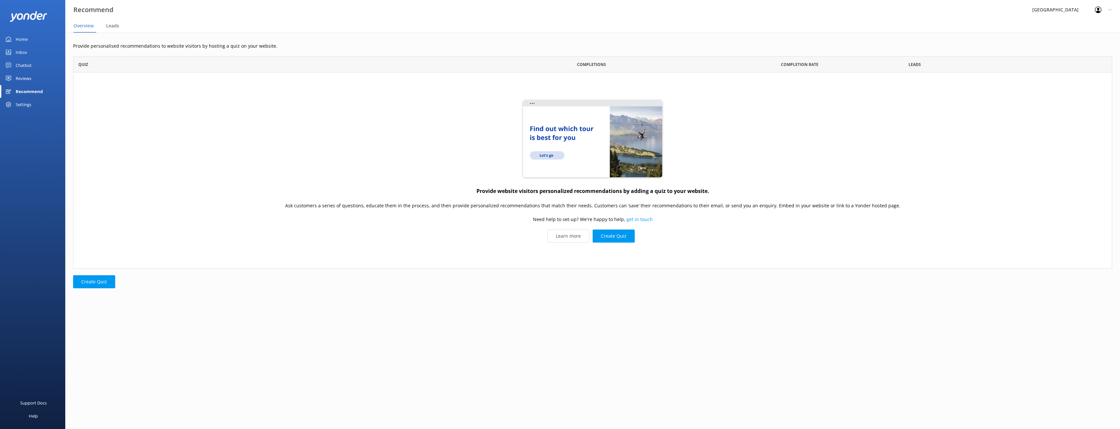
click at [31, 78] on div "Reviews" at bounding box center [24, 78] width 16 height 13
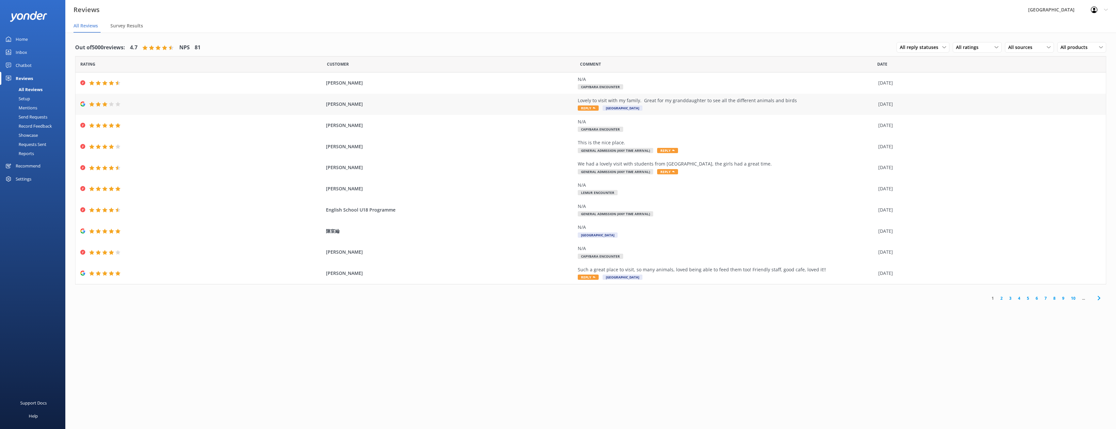
click at [717, 101] on div "Lovely to visit with my family. Great for my granddaughter to see all the diffe…" at bounding box center [726, 100] width 297 height 7
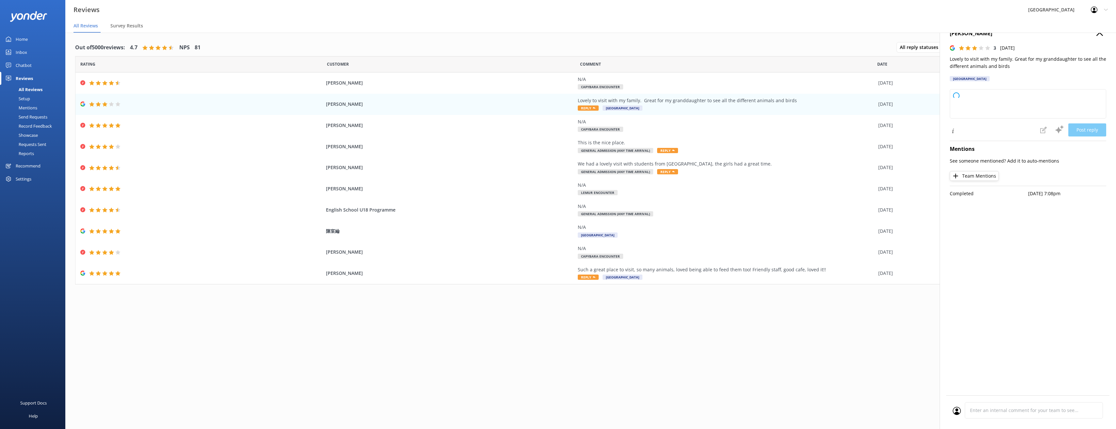
type textarea "Thank you for visiting and sharing your feedback! We're glad you and your famil…"
click at [1100, 35] on icon "button" at bounding box center [1099, 32] width 7 height 7
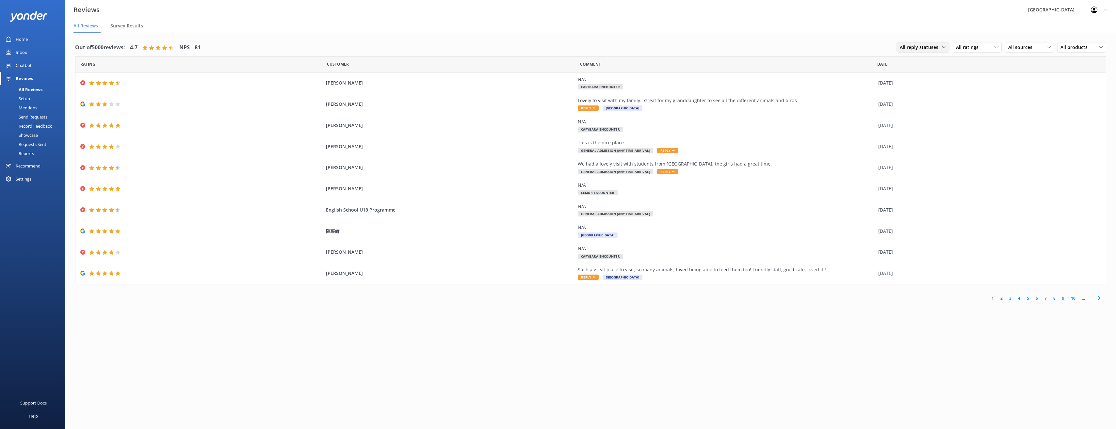
click at [932, 50] on span "All reply statuses" at bounding box center [920, 47] width 42 height 7
click at [931, 49] on span "All reply statuses" at bounding box center [920, 47] width 42 height 7
click at [122, 27] on span "Survey Results" at bounding box center [126, 26] width 33 height 7
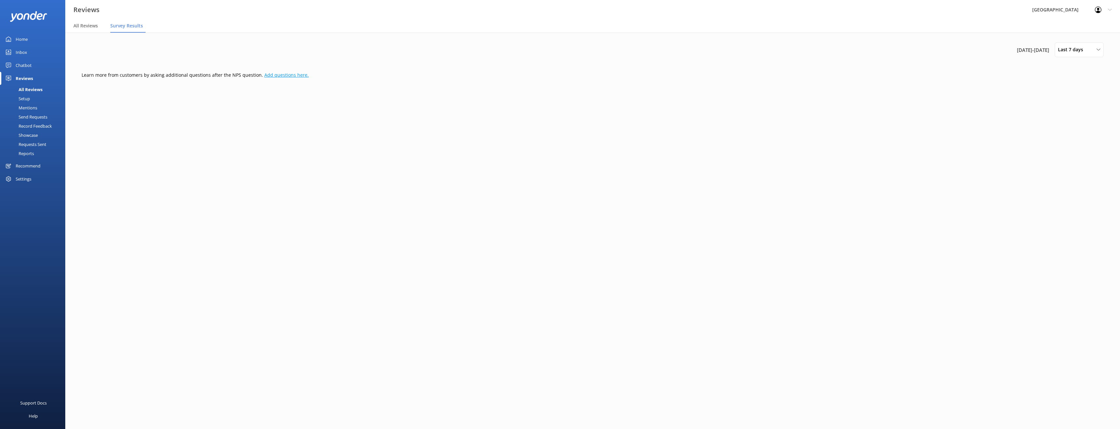
click at [264, 73] on link "Add questions here." at bounding box center [286, 75] width 44 height 6
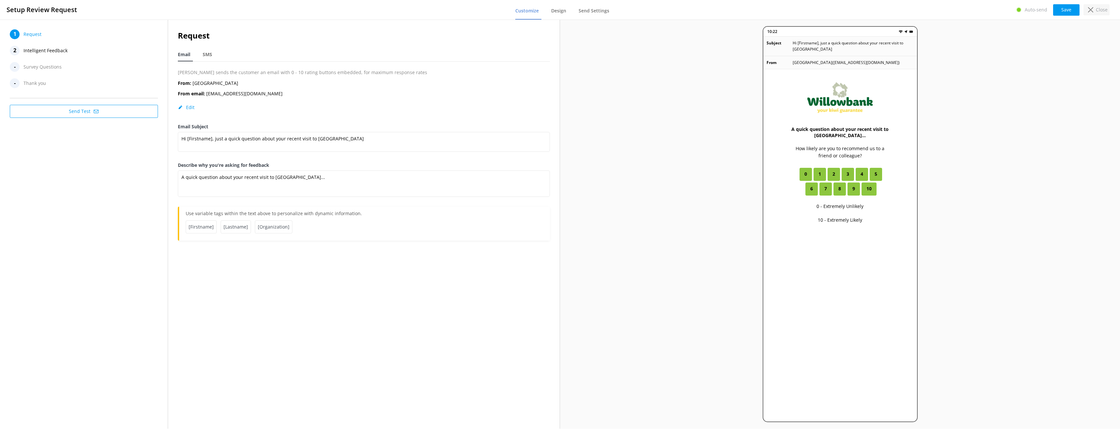
click at [1097, 7] on p "Close" at bounding box center [1102, 9] width 12 height 7
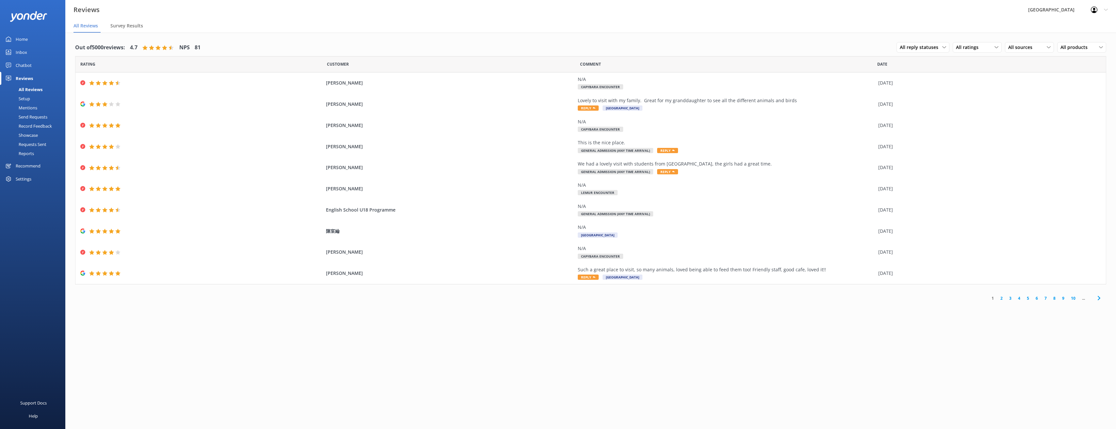
click at [41, 96] on link "Setup" at bounding box center [34, 98] width 61 height 9
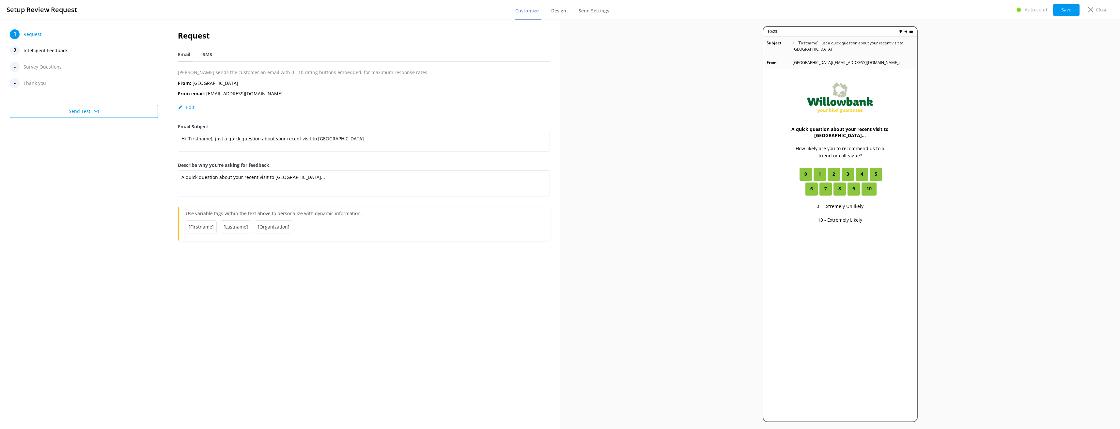
click at [210, 56] on span "SMS" at bounding box center [207, 54] width 9 height 7
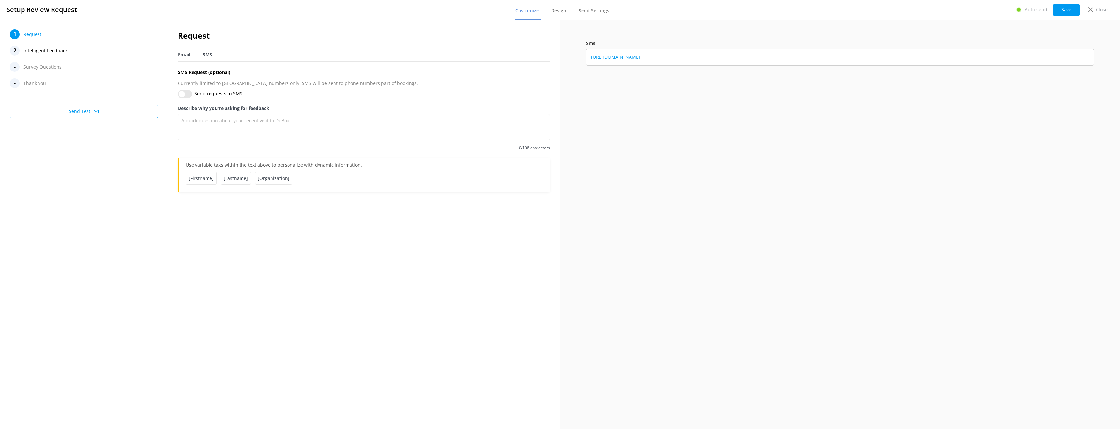
click at [182, 54] on span "Email" at bounding box center [184, 54] width 12 height 7
type textarea "A quick question about your recent visit to [GEOGRAPHIC_DATA]..."
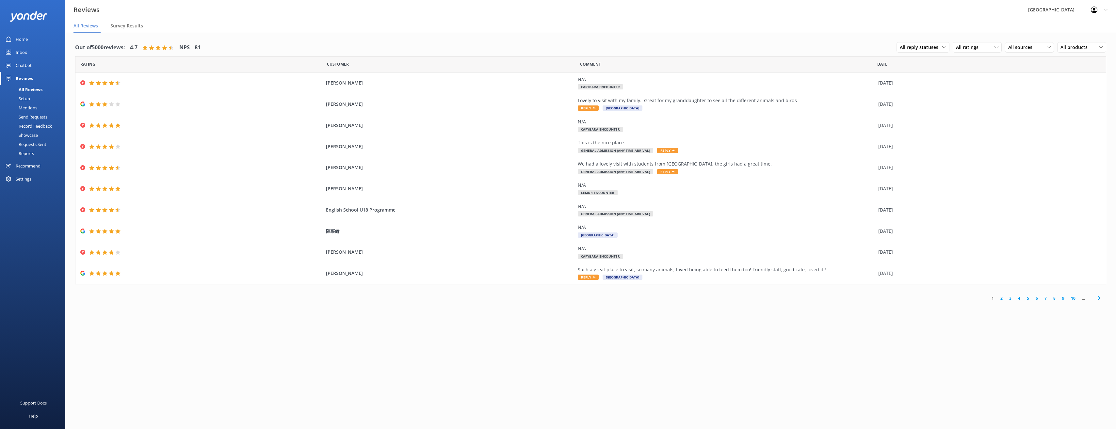
click at [1097, 9] on div at bounding box center [1095, 10] width 10 height 7
click at [1072, 47] on link "Logout" at bounding box center [1083, 44] width 65 height 16
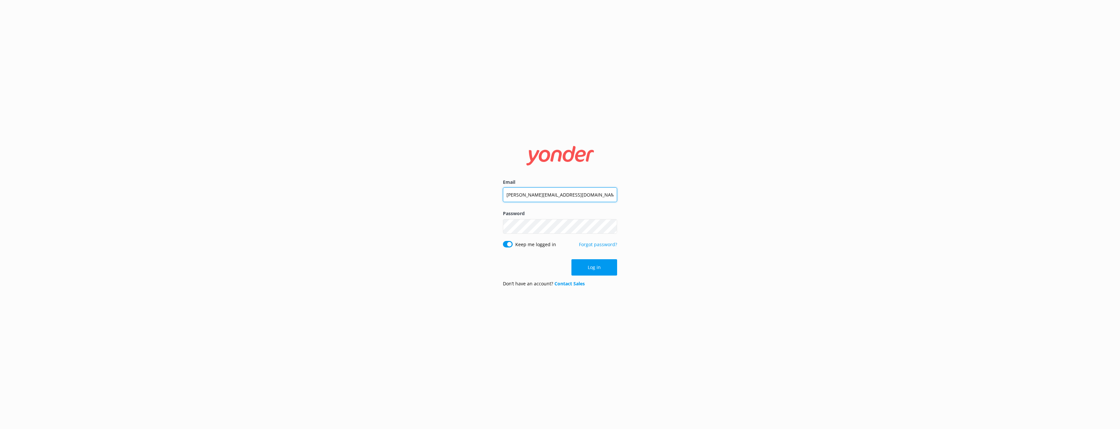
click at [572, 199] on input "[PERSON_NAME][EMAIL_ADDRESS][DOMAIN_NAME]" at bounding box center [560, 194] width 114 height 15
type input "[EMAIL_ADDRESS][DOMAIN_NAME]"
click at [606, 260] on button "Log in" at bounding box center [595, 267] width 46 height 16
